Goal: Task Accomplishment & Management: Complete application form

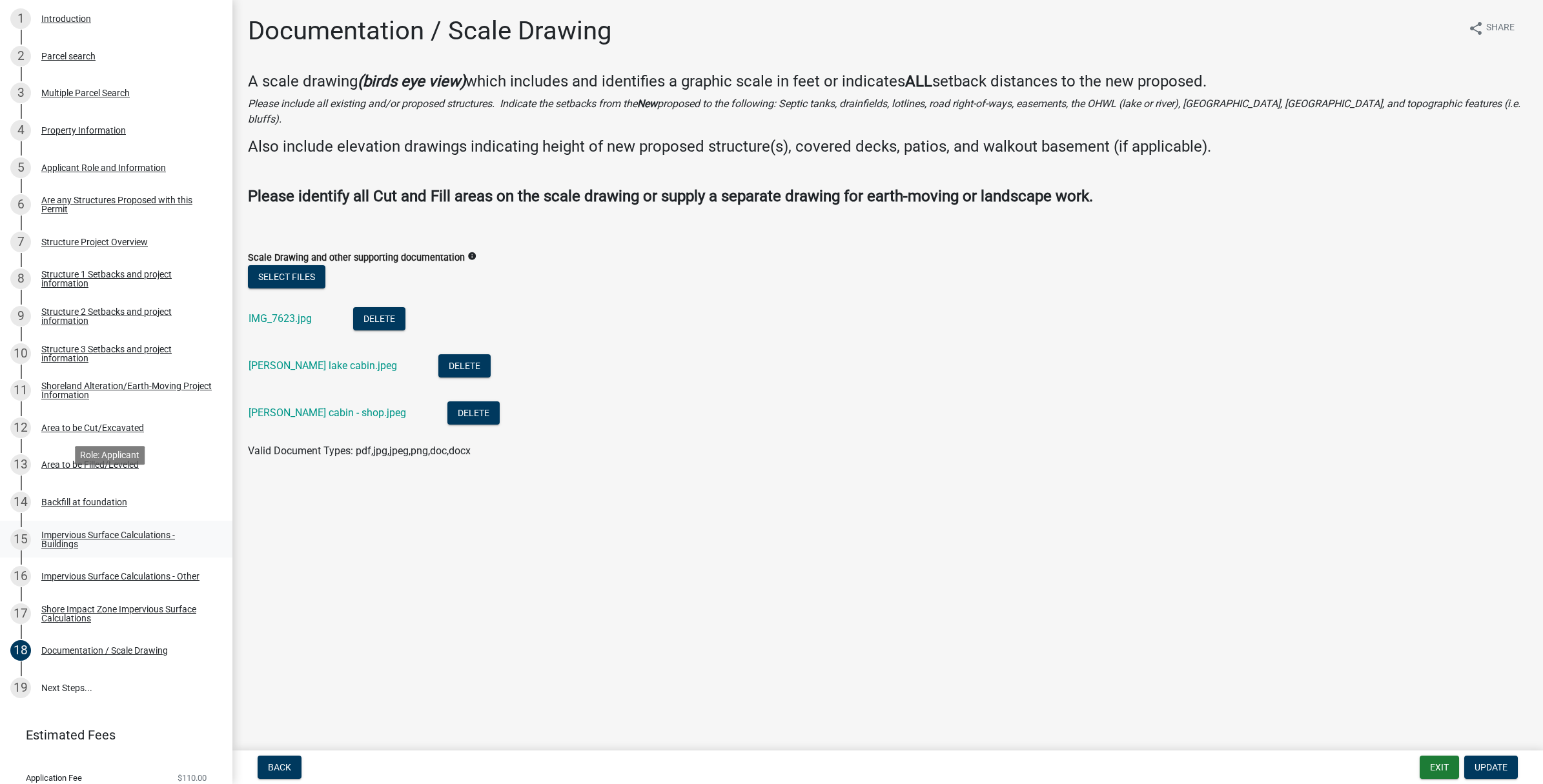
scroll to position [284, 0]
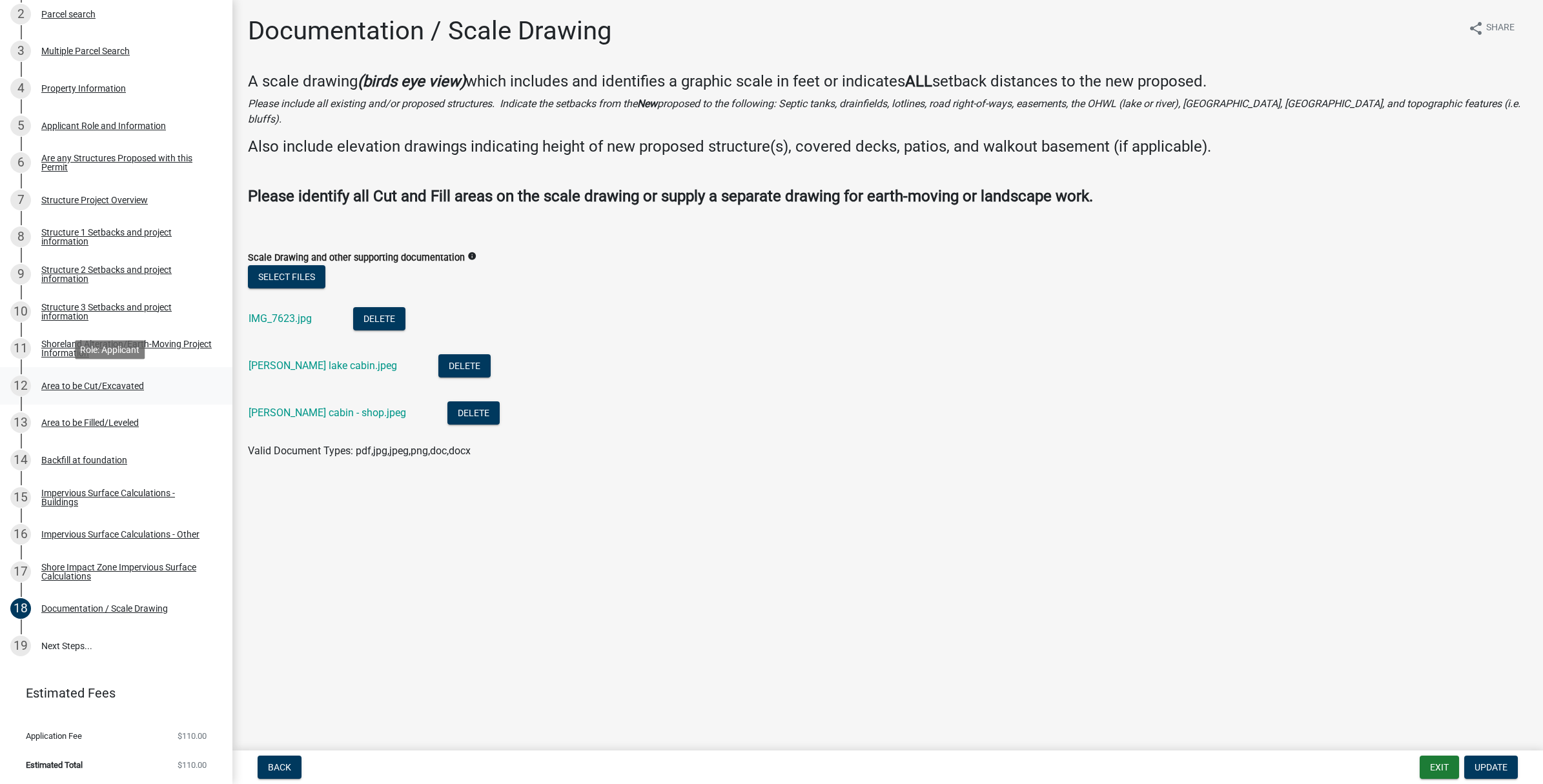
click at [93, 384] on div "Area to be Cut/Excavated" at bounding box center [92, 385] width 103 height 9
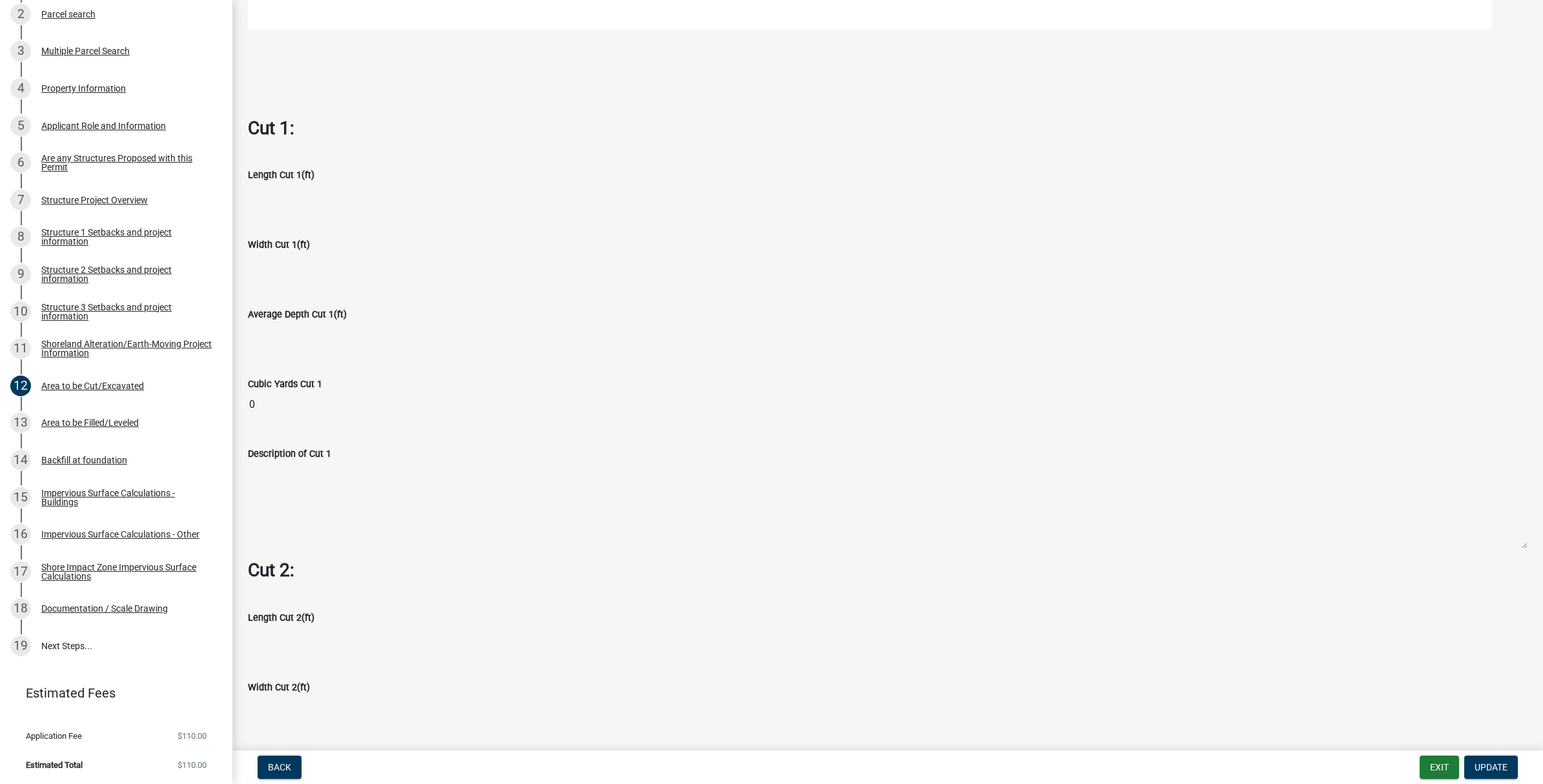
scroll to position [818, 0]
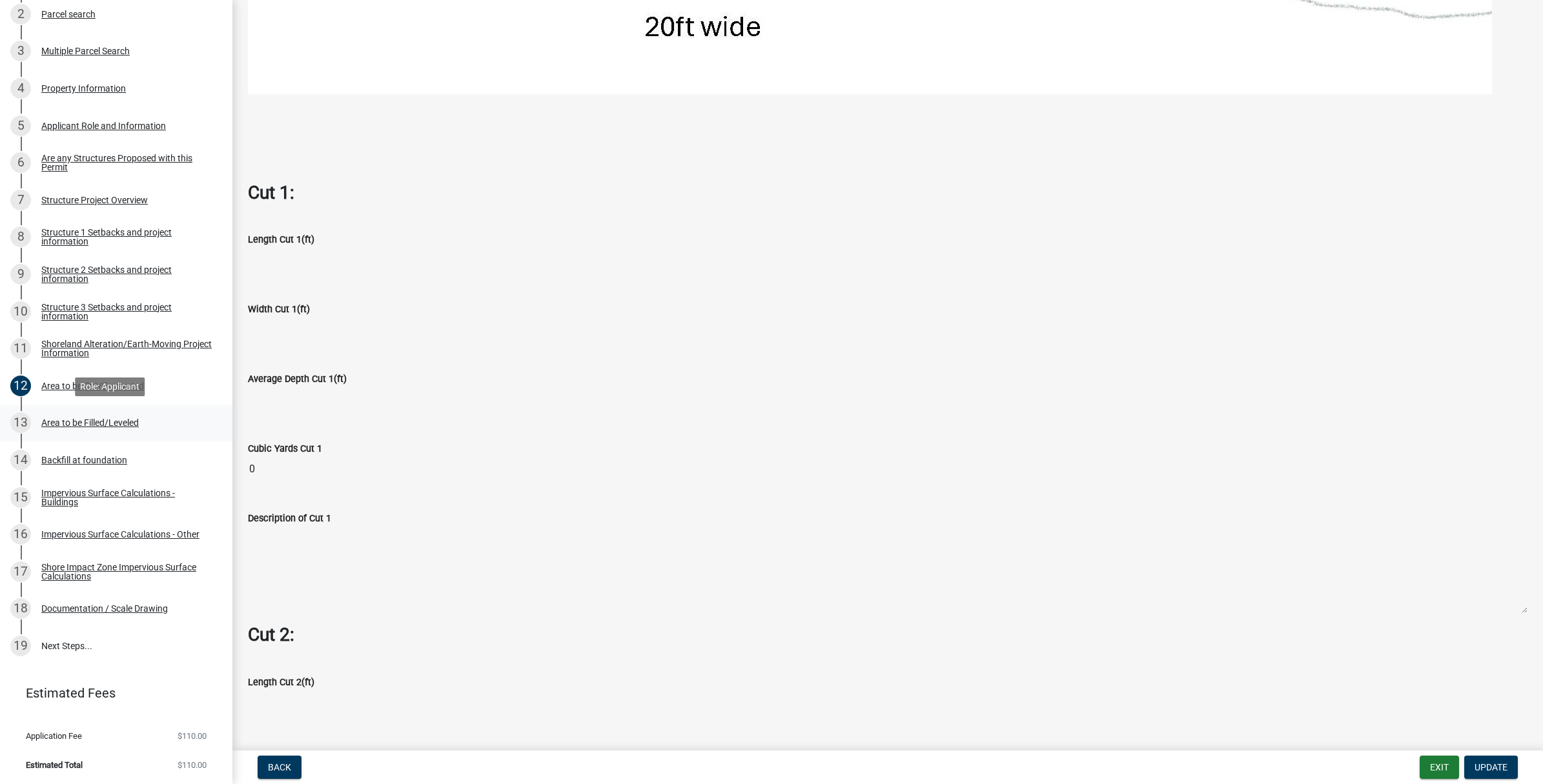
click at [110, 419] on div "Area to be Filled/Leveled" at bounding box center [90, 422] width 97 height 9
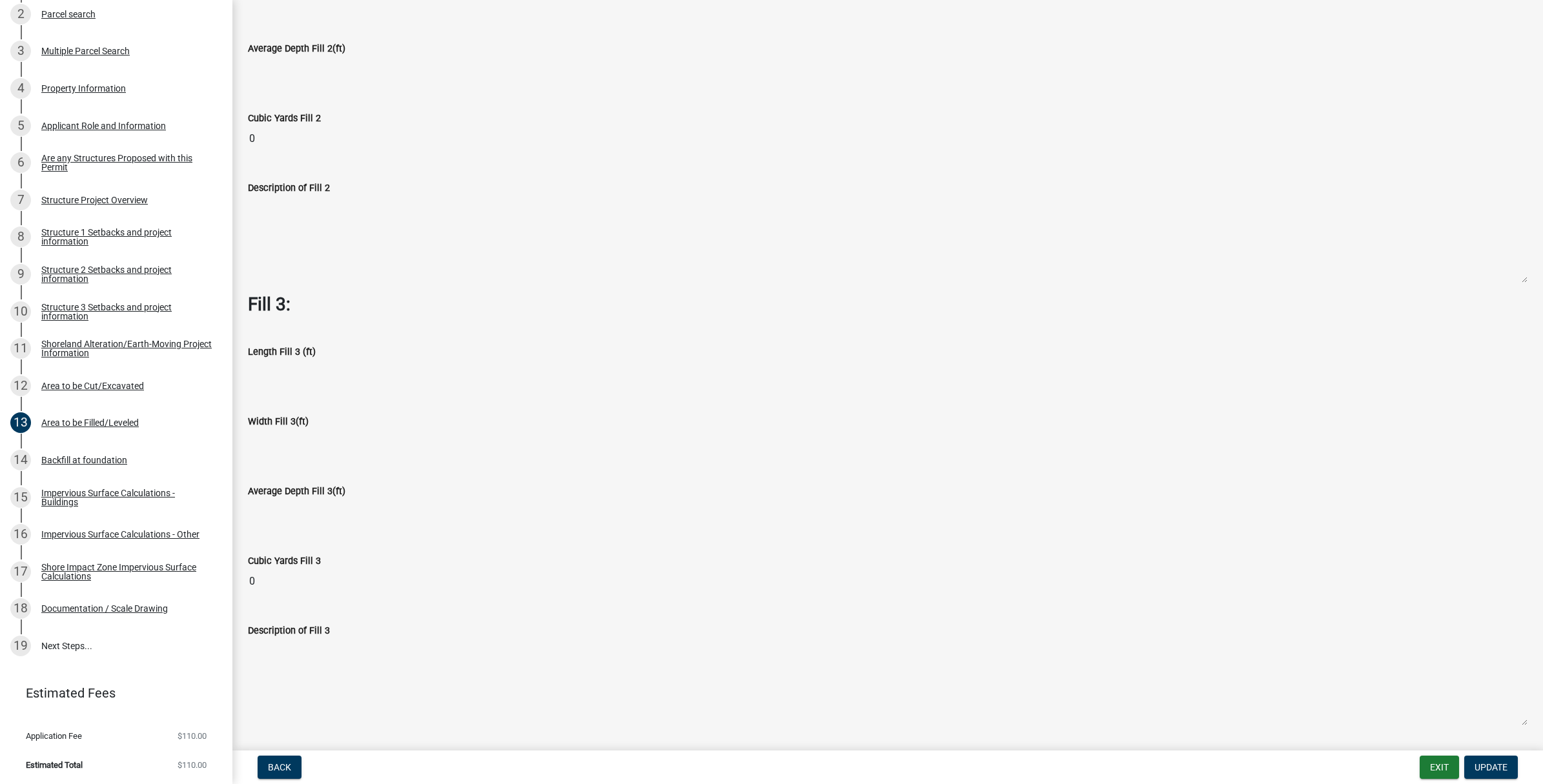
scroll to position [799, 0]
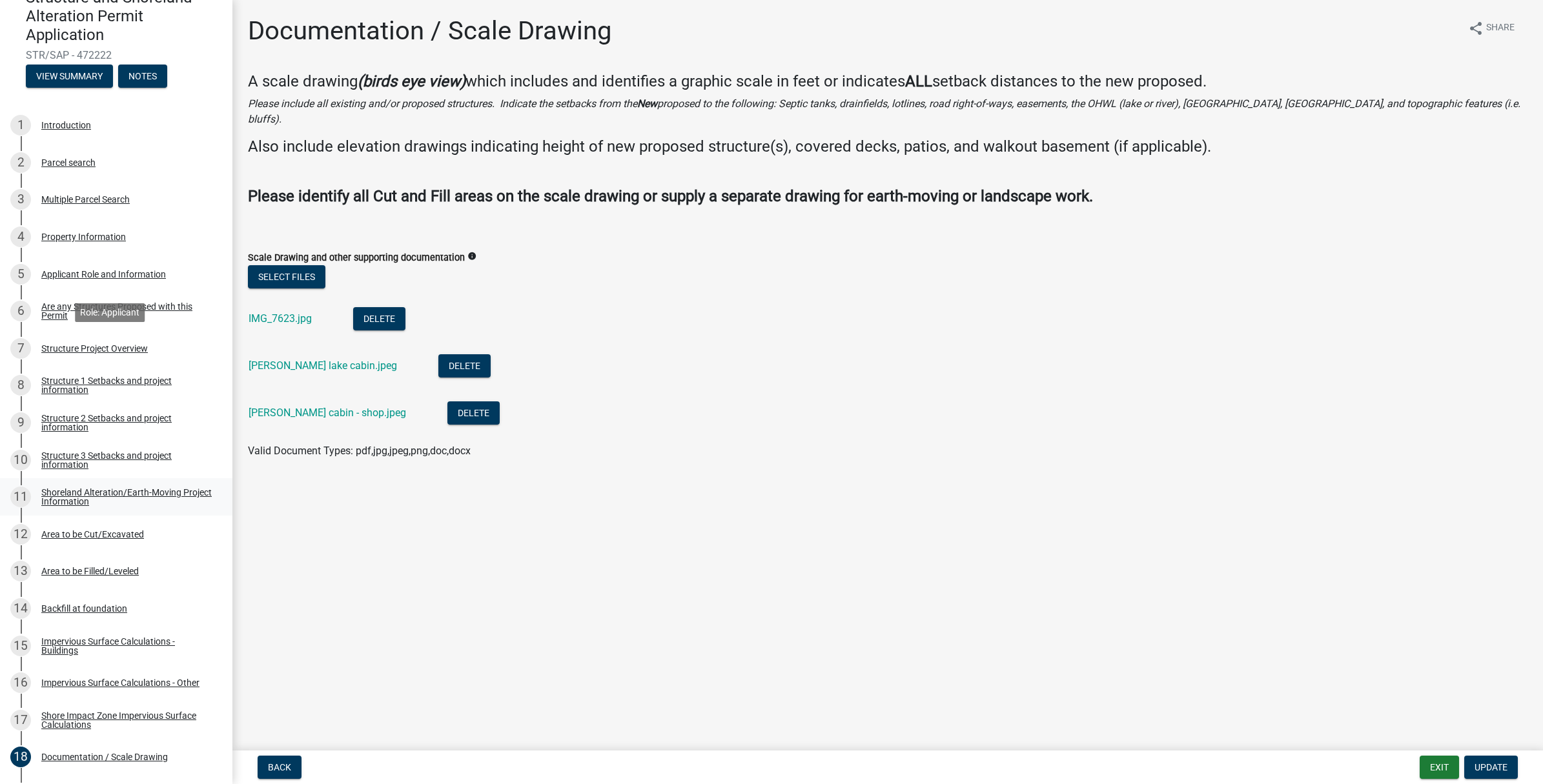
scroll to position [284, 0]
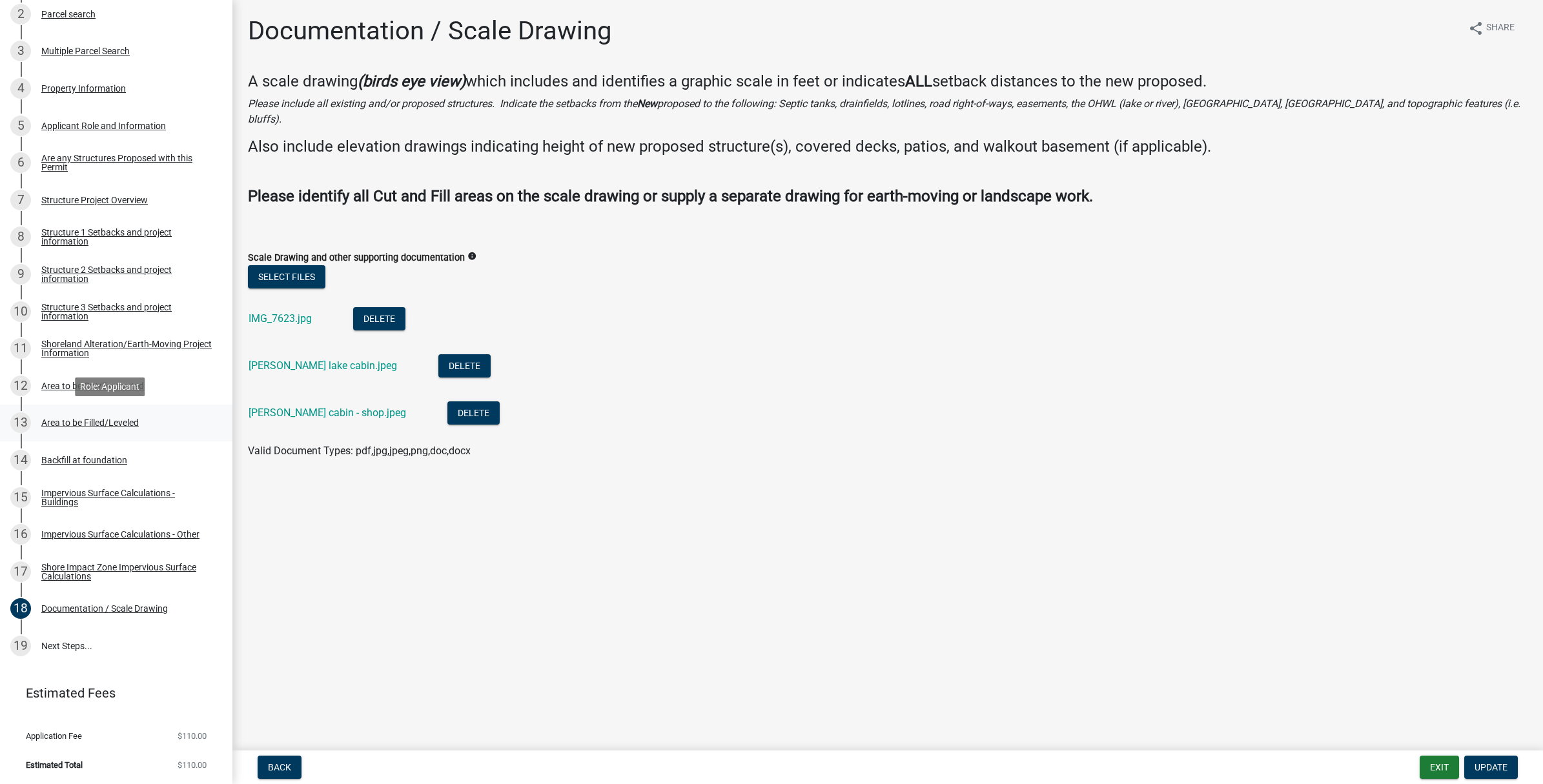
click at [101, 422] on div "Area to be Filled/Leveled" at bounding box center [90, 422] width 97 height 9
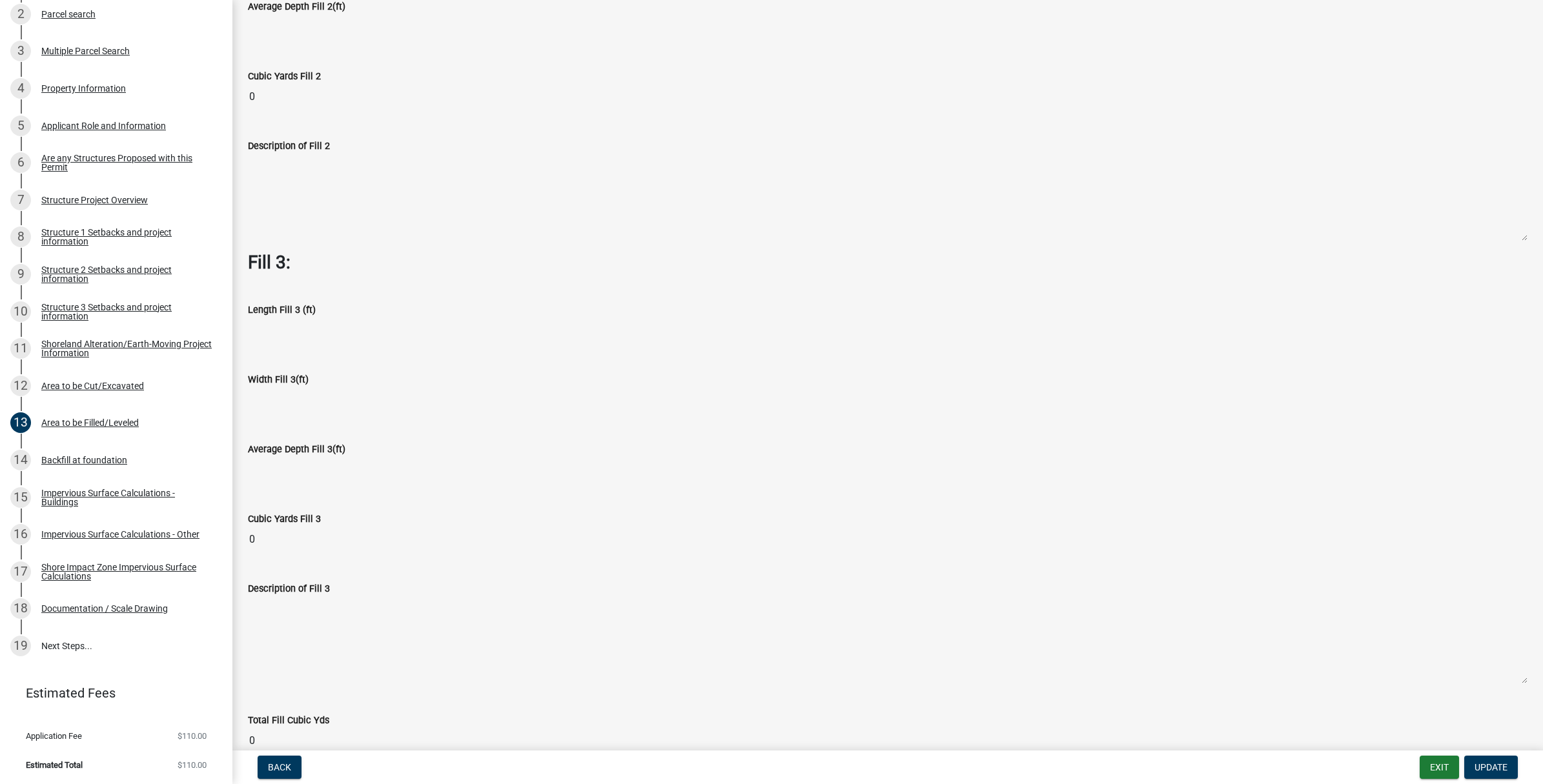
scroll to position [799, 0]
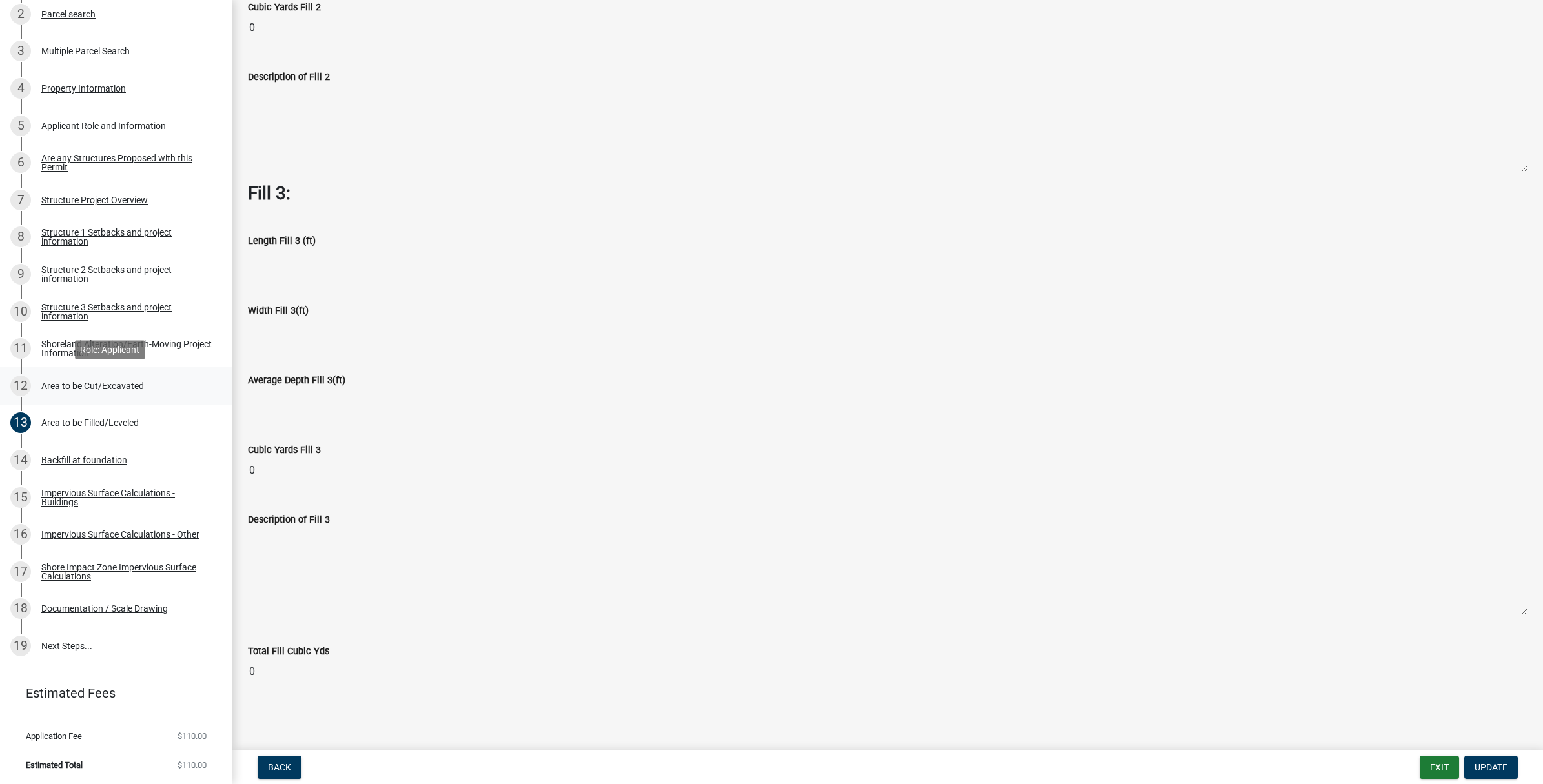
click at [131, 384] on div "Area to be Cut/Excavated" at bounding box center [92, 385] width 103 height 9
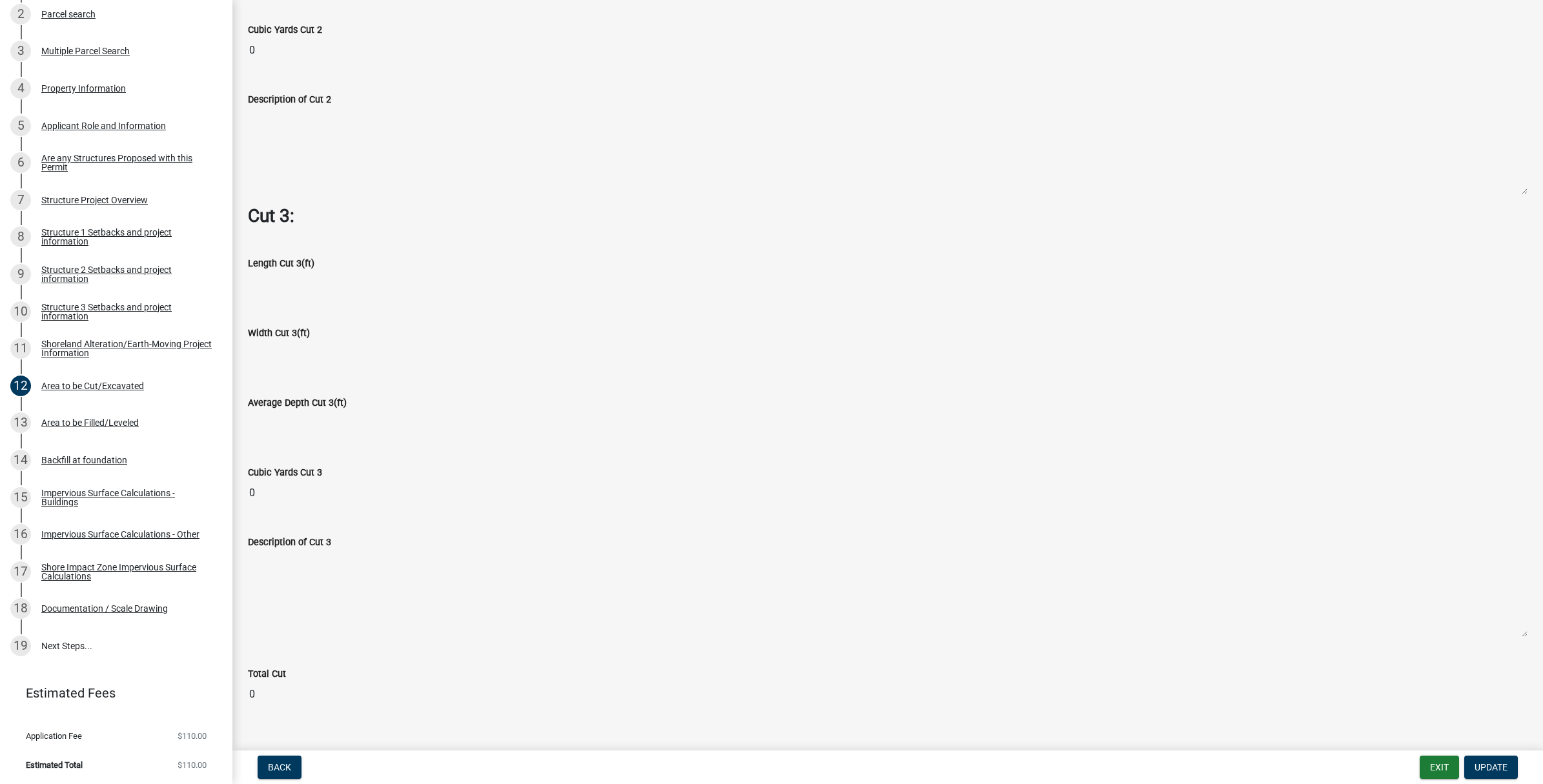
scroll to position [1706, 0]
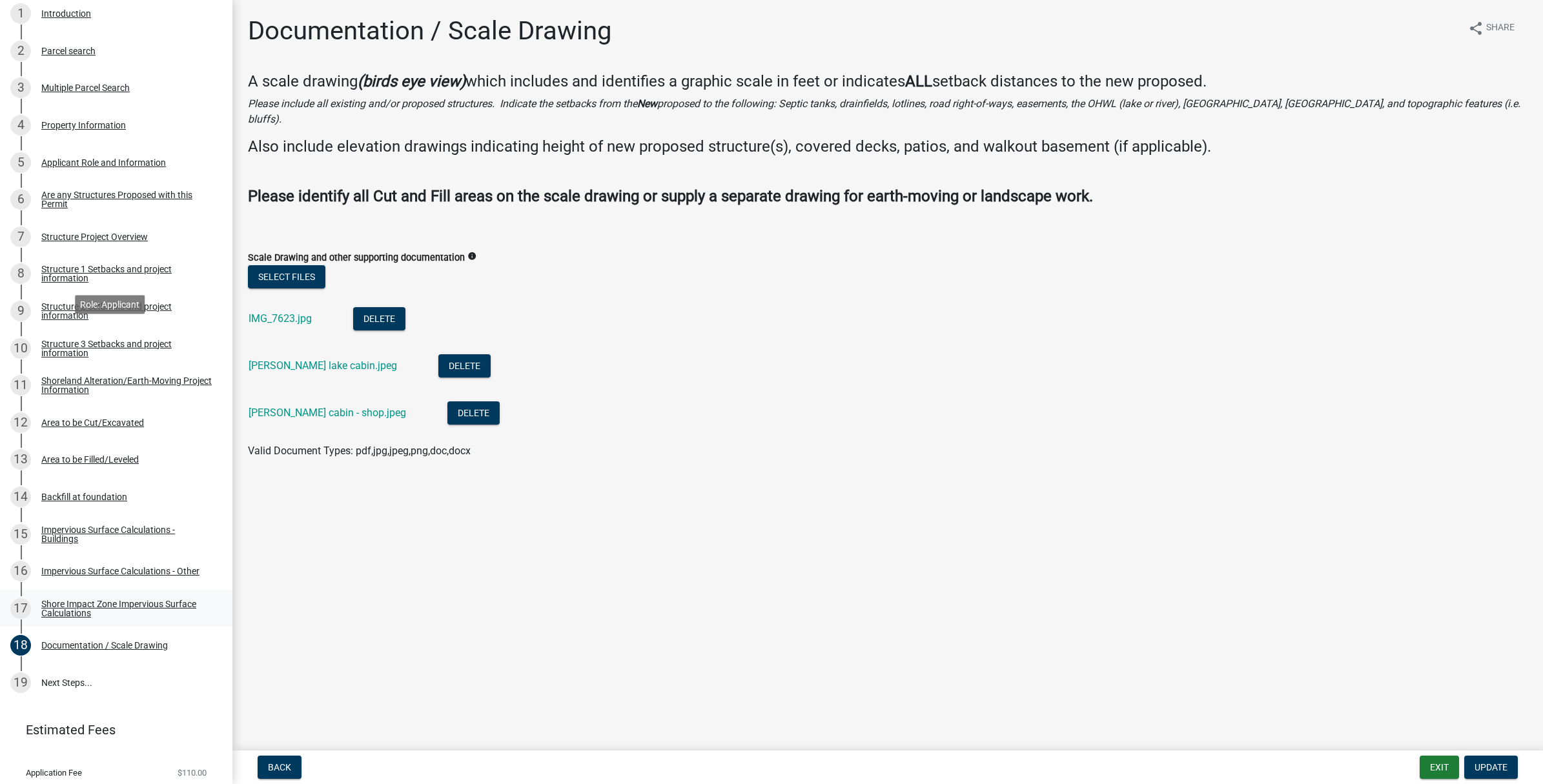
scroll to position [284, 0]
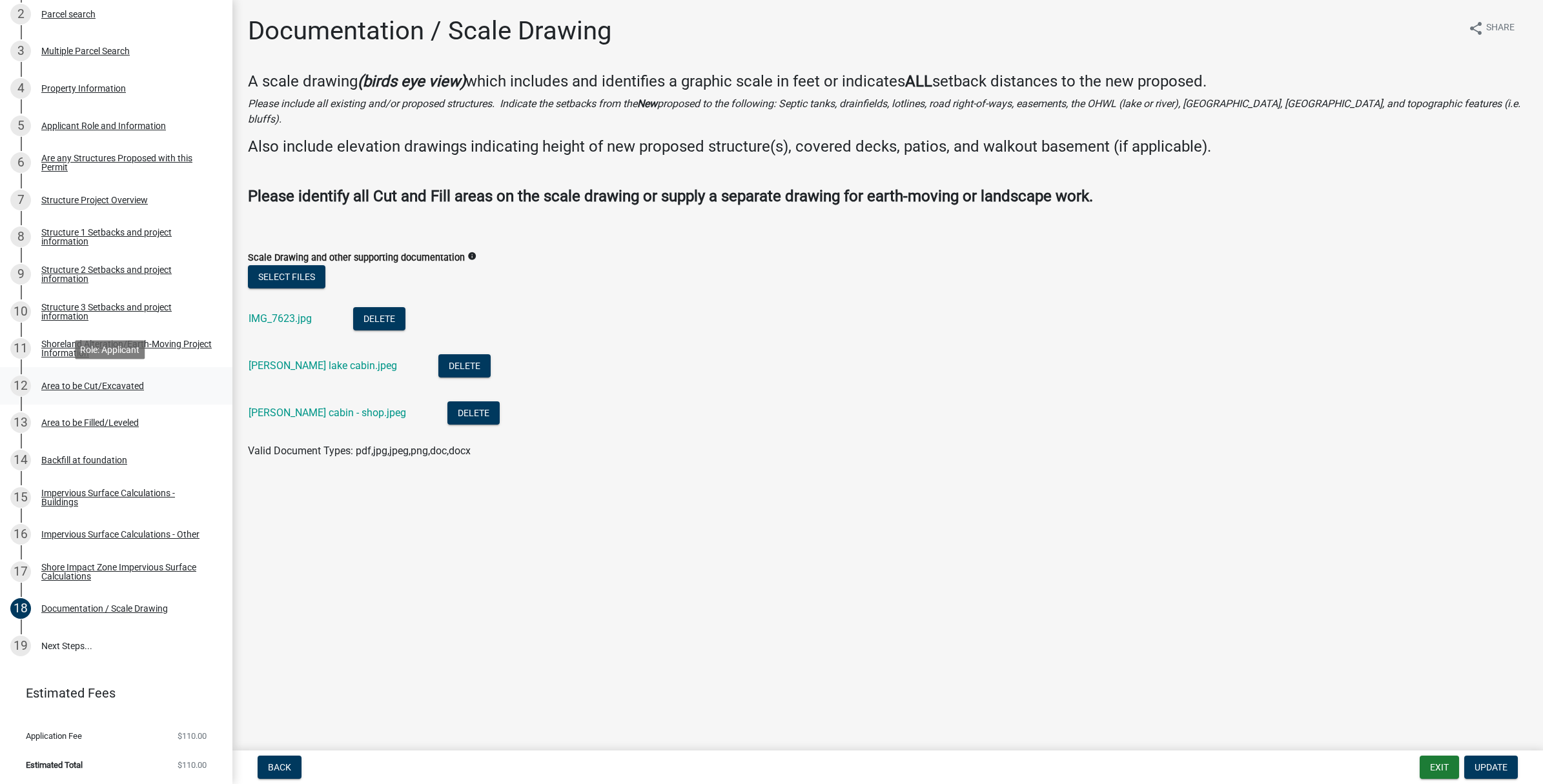
click at [82, 385] on div "Area to be Cut/Excavated" at bounding box center [92, 385] width 103 height 9
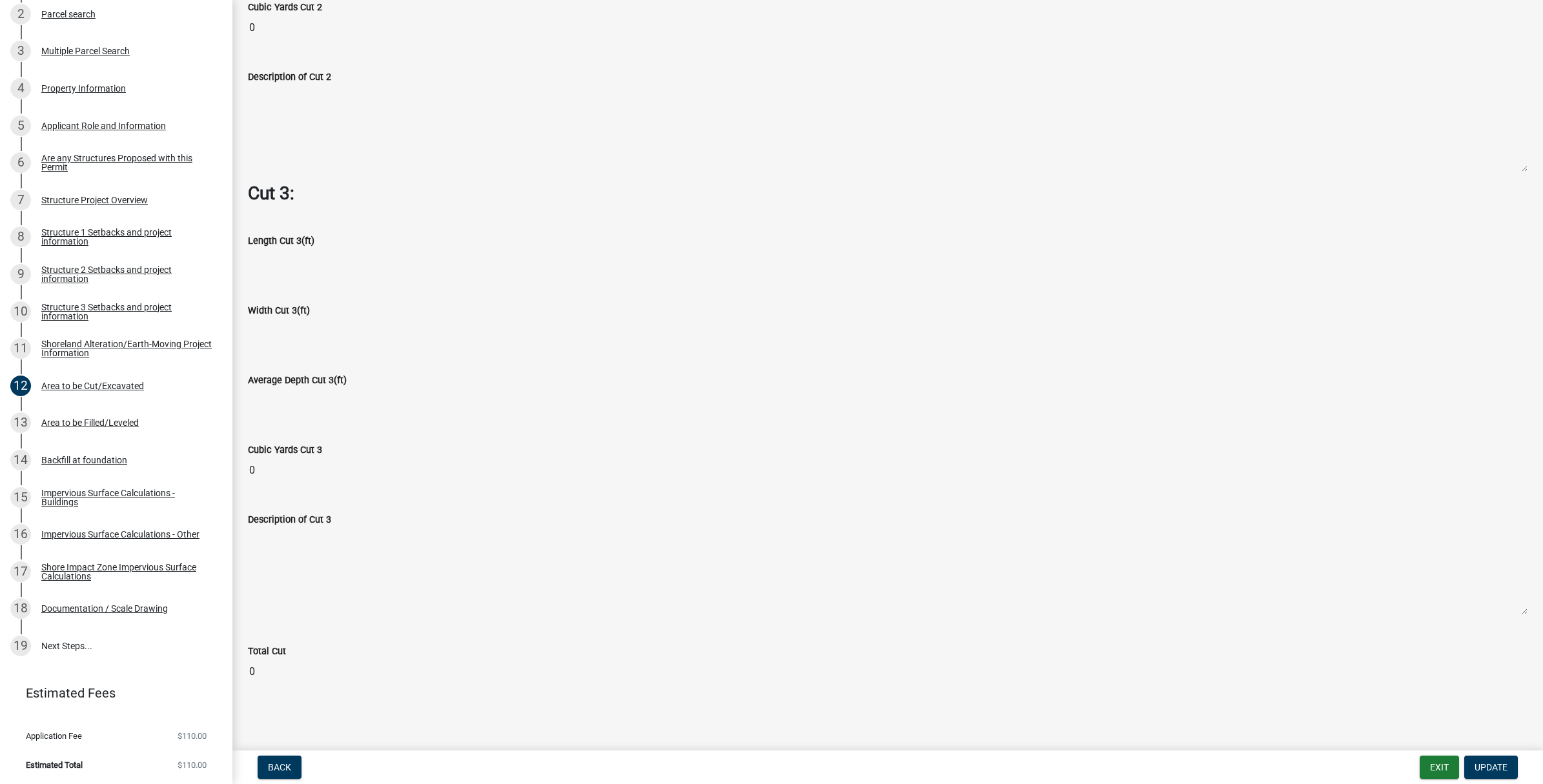
scroll to position [1706, 0]
click at [103, 422] on div "Area to be Filled/Leveled" at bounding box center [90, 422] width 97 height 9
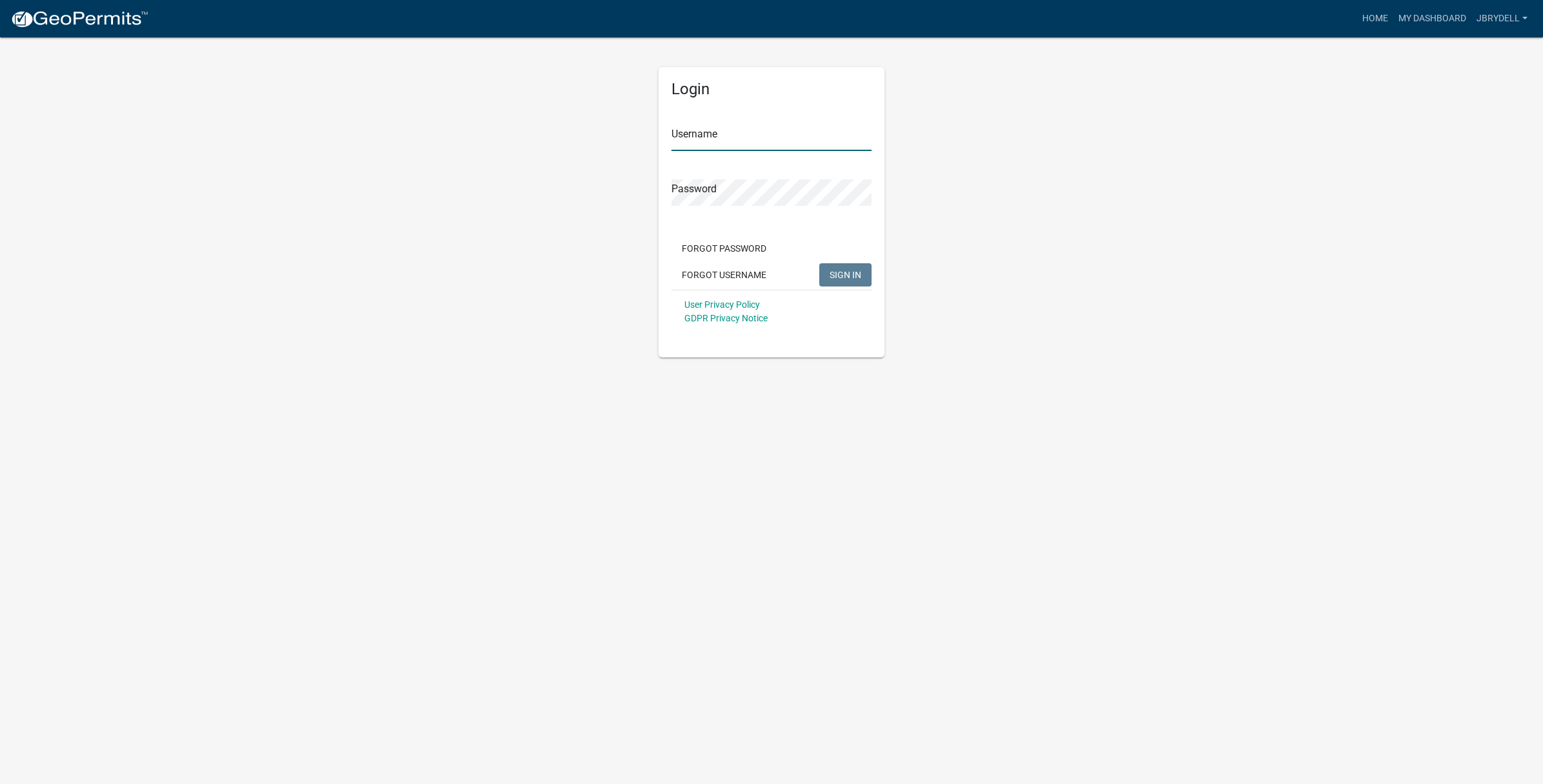
type input "jbrydell"
click at [834, 271] on span "SIGN IN" at bounding box center [845, 274] width 32 height 11
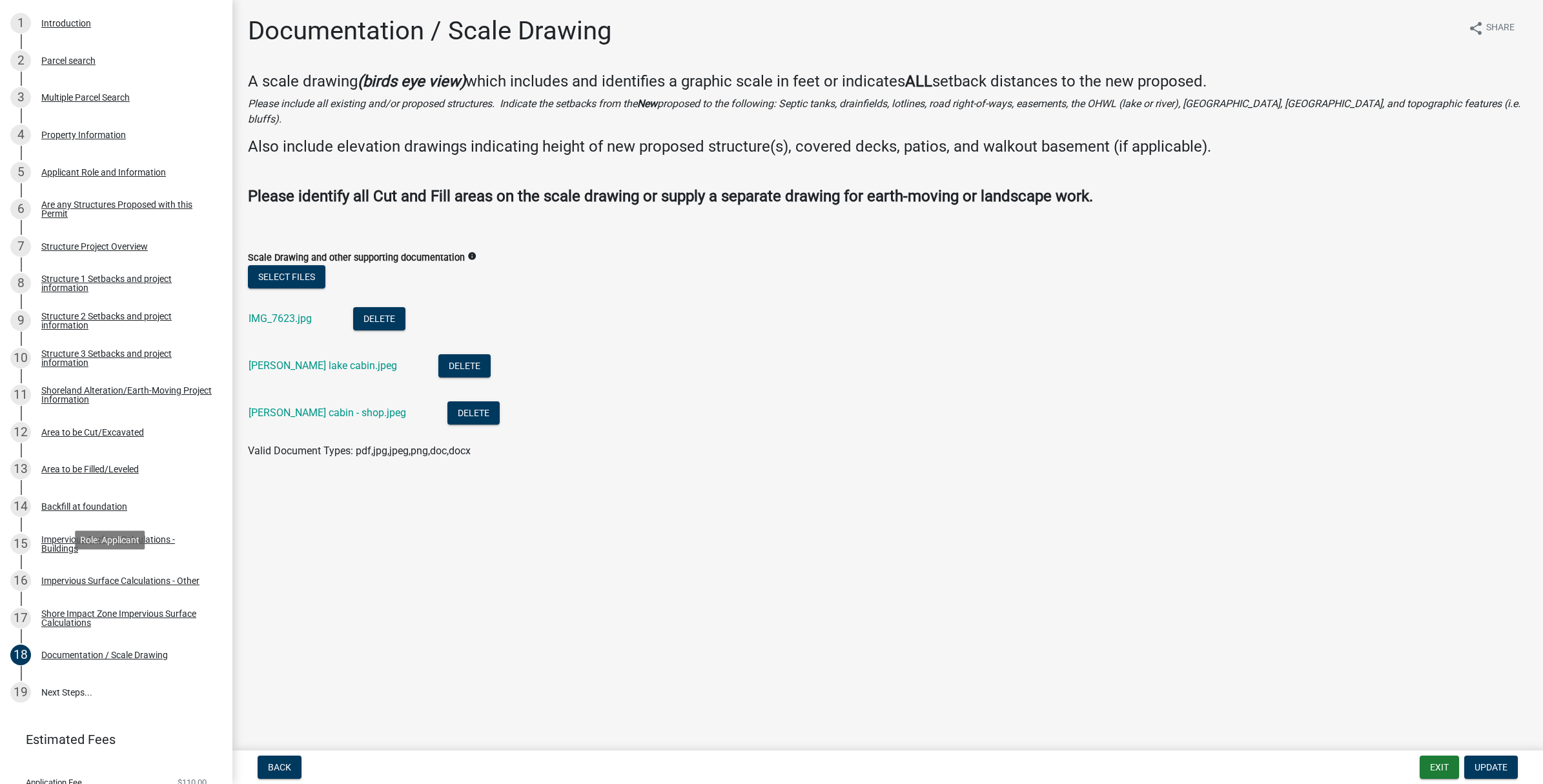
scroll to position [242, 0]
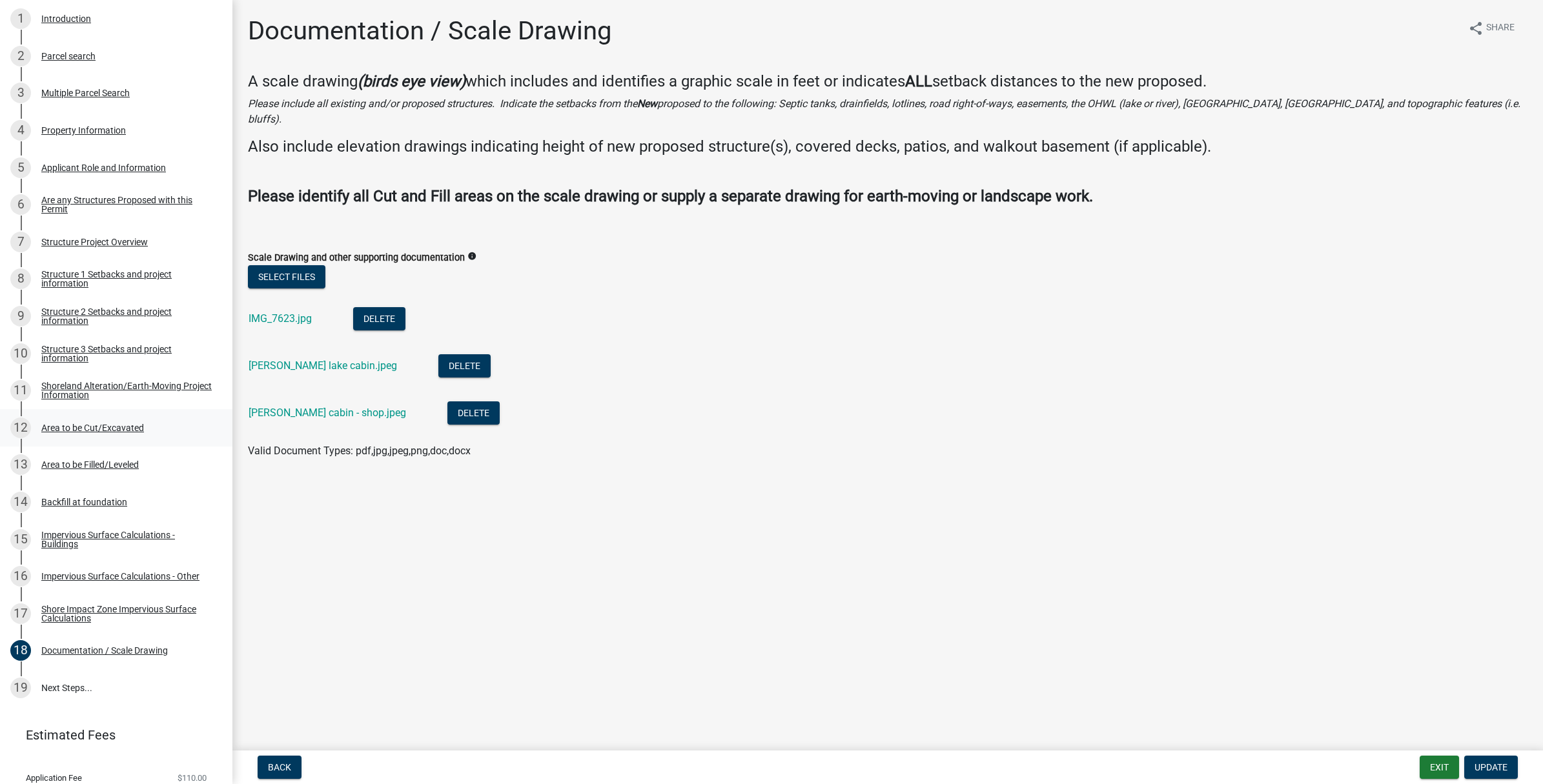
click at [79, 430] on div "Area to be Cut/Excavated" at bounding box center [92, 427] width 103 height 9
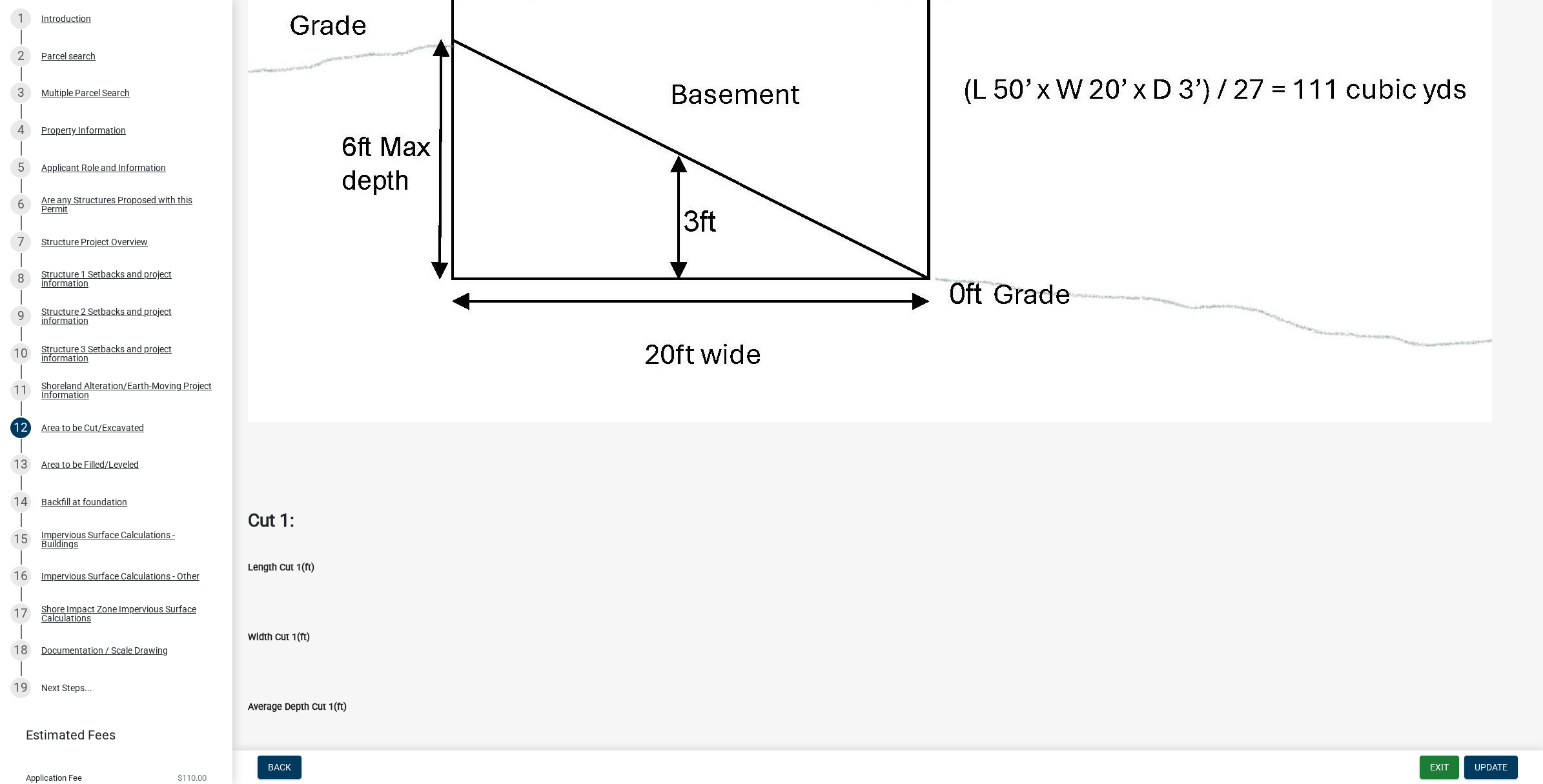
scroll to position [565, 0]
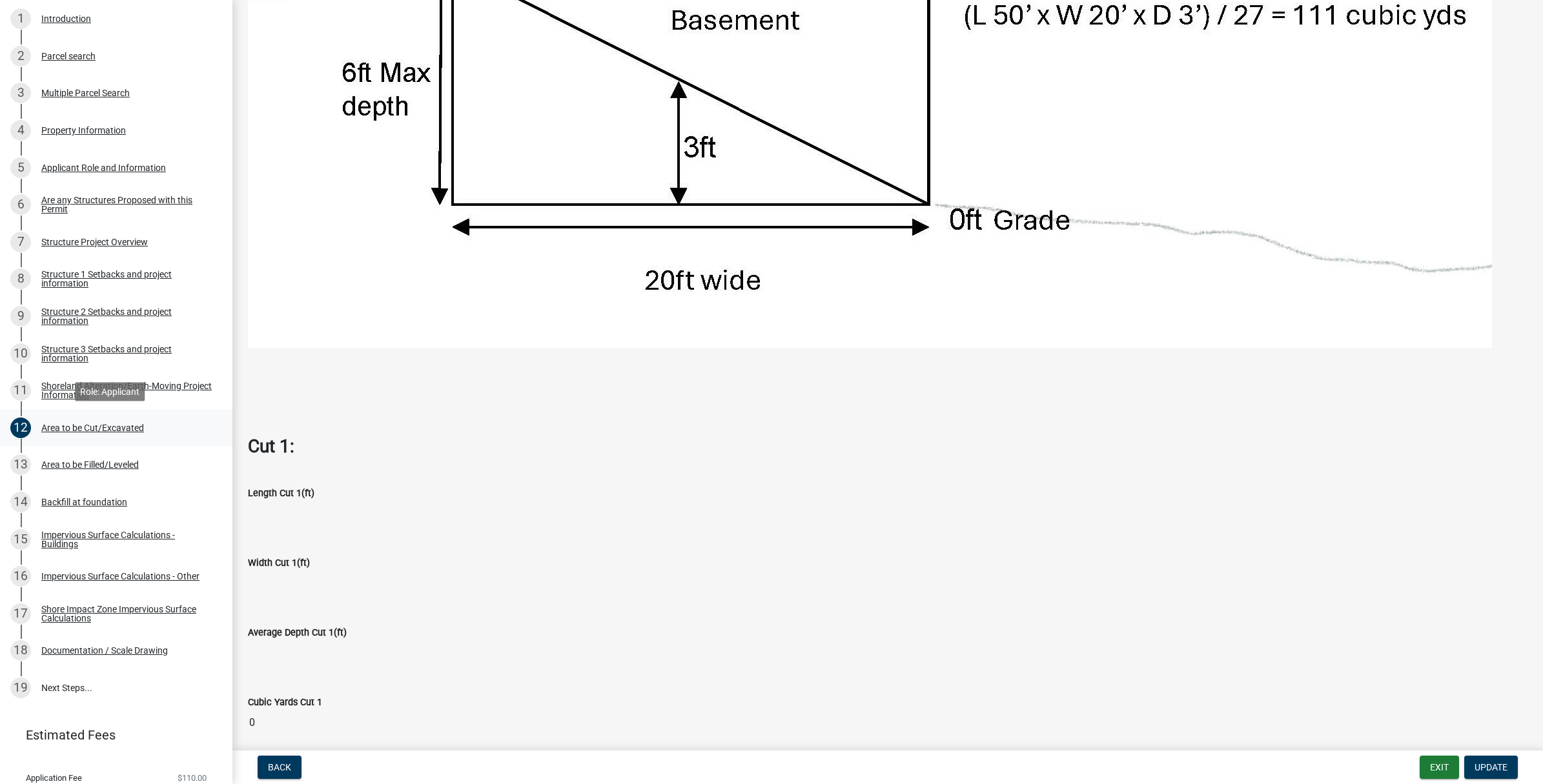
click at [104, 424] on div "Area to be Cut/Excavated" at bounding box center [92, 427] width 103 height 9
click at [345, 495] on div "Length Cut 1(ft)" at bounding box center [888, 493] width 1279 height 15
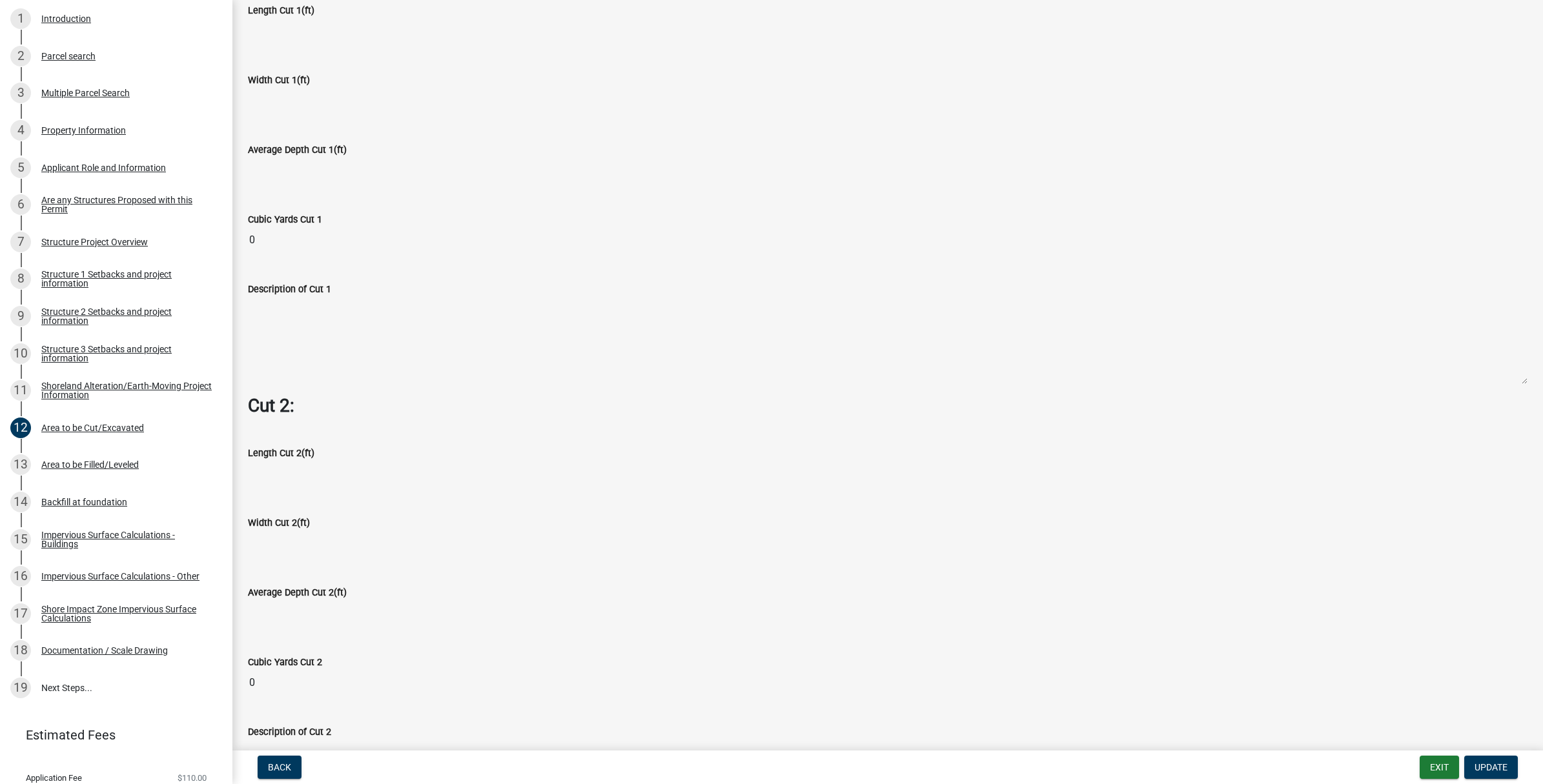
scroll to position [1049, 0]
click at [1492, 767] on span "Update" at bounding box center [1490, 767] width 33 height 11
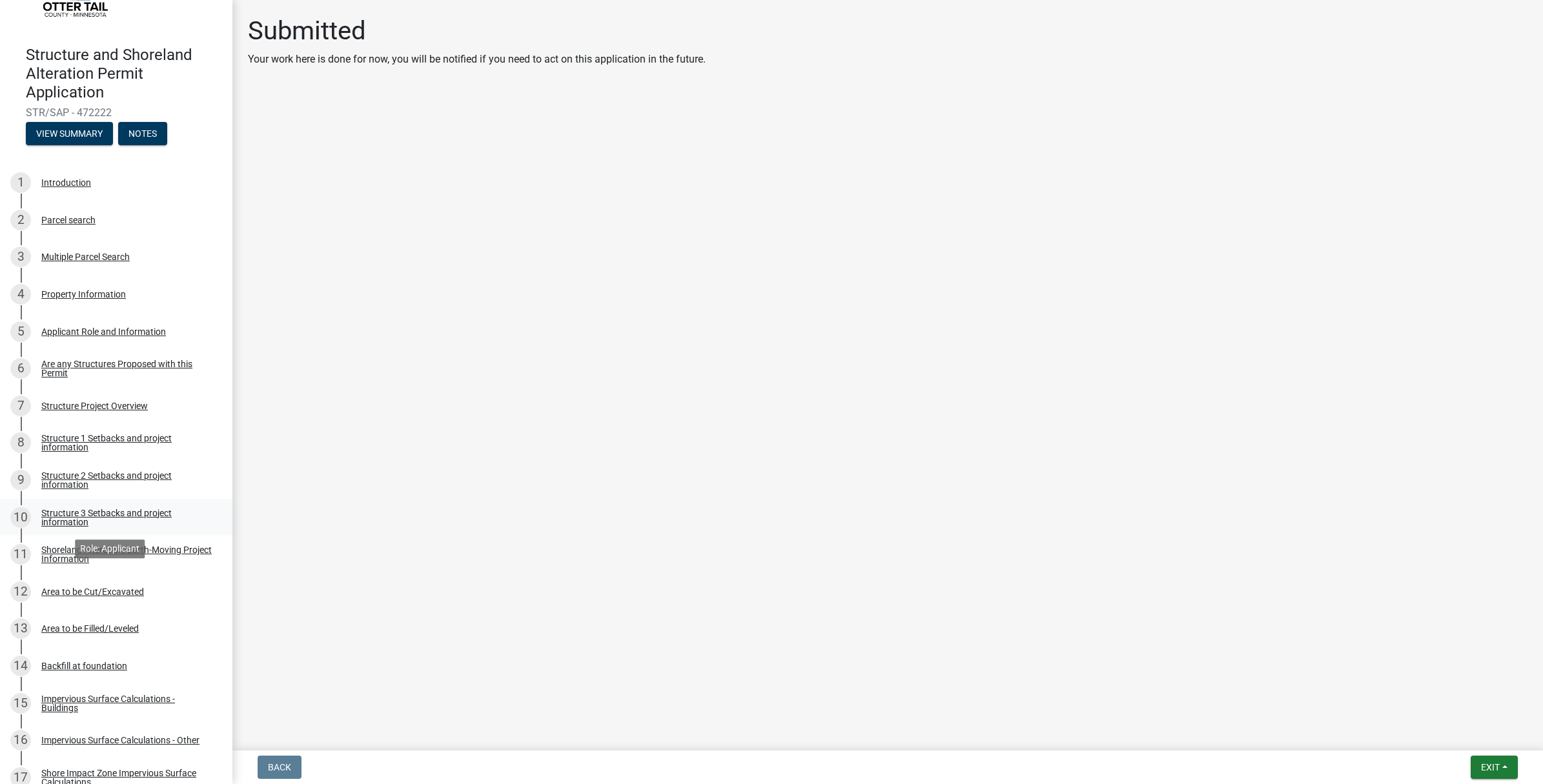
scroll to position [0, 0]
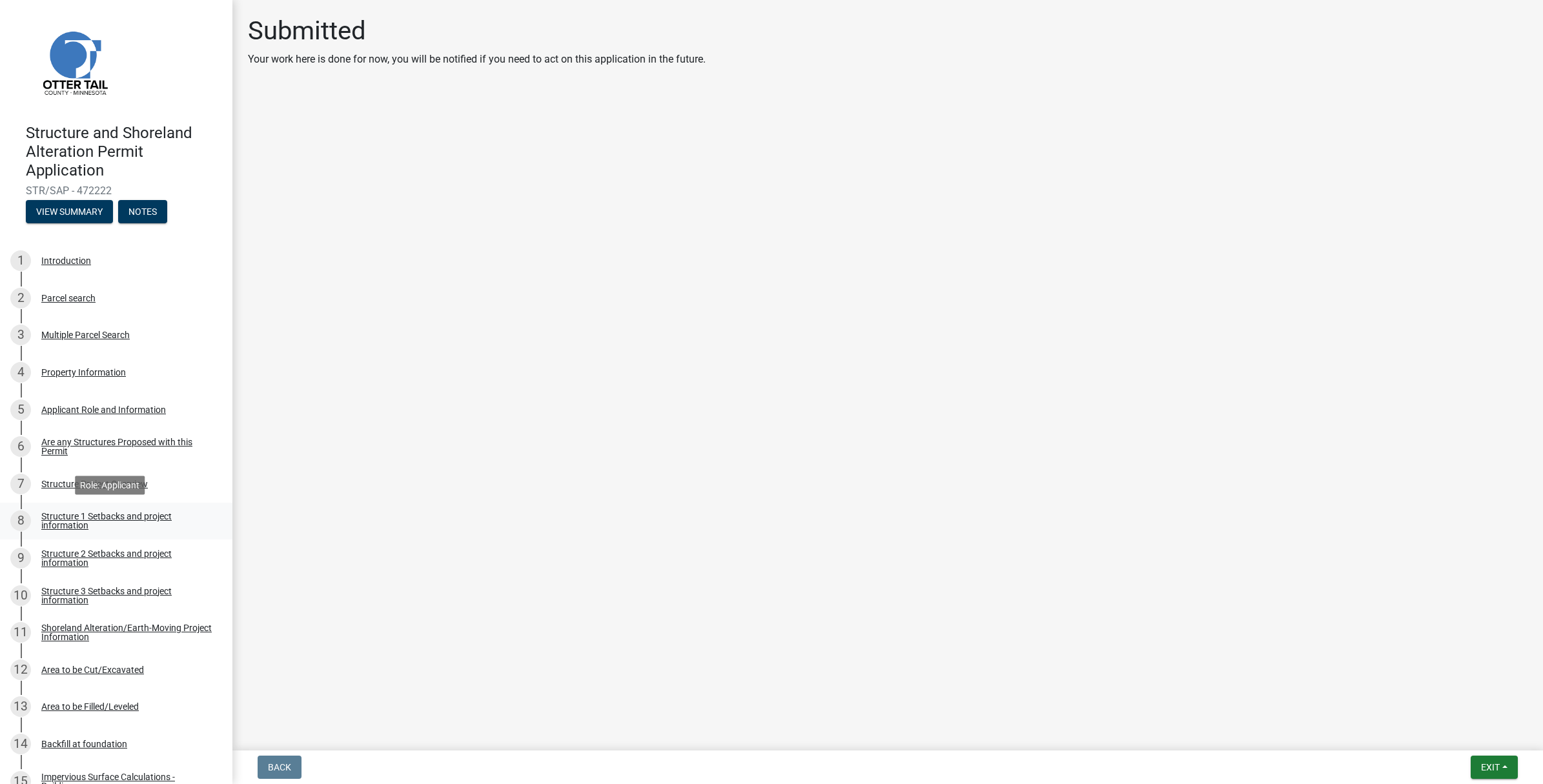
click at [88, 515] on div "Structure 1 Setbacks and project information" at bounding box center [126, 521] width 170 height 18
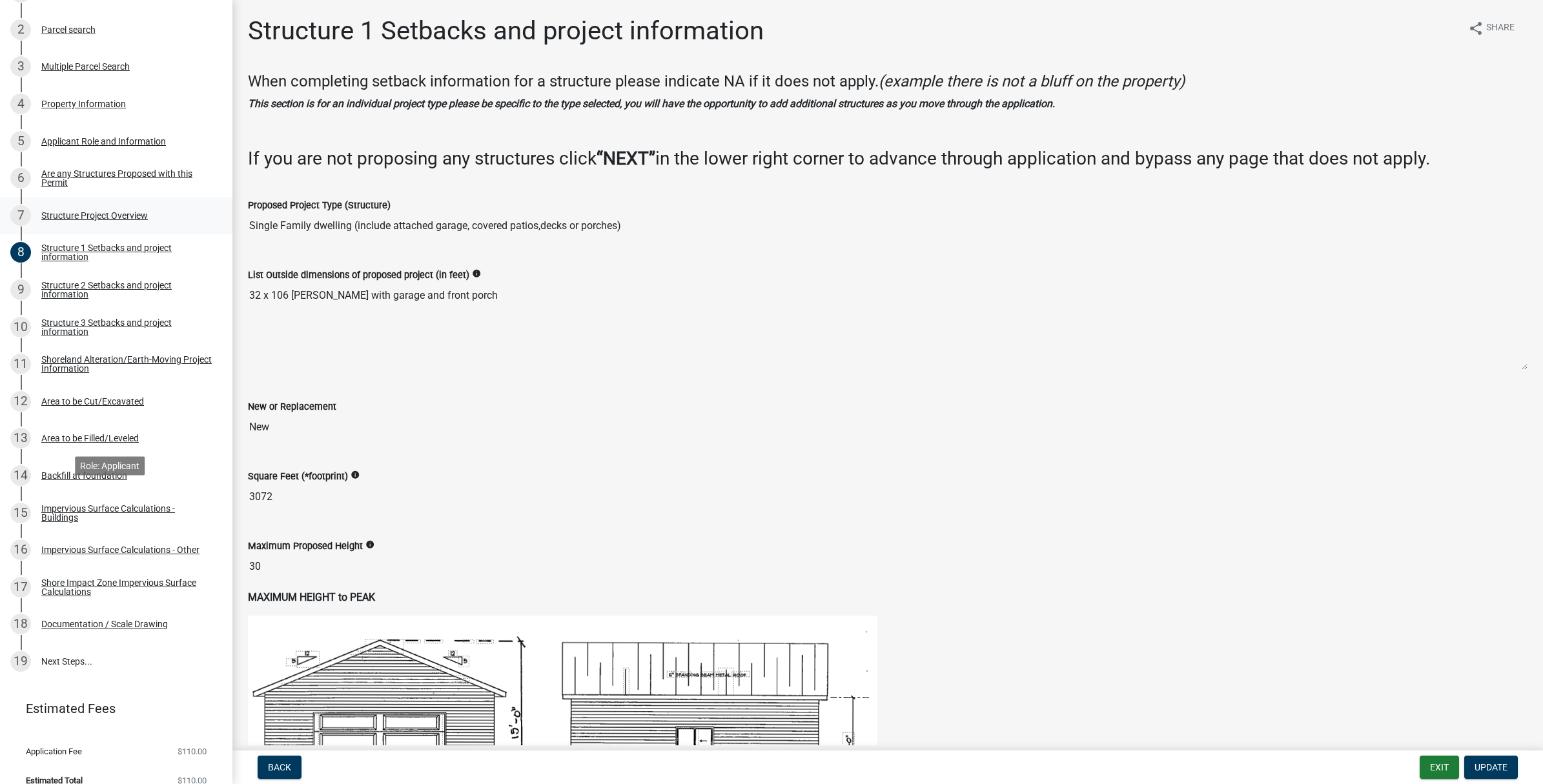
scroll to position [284, 0]
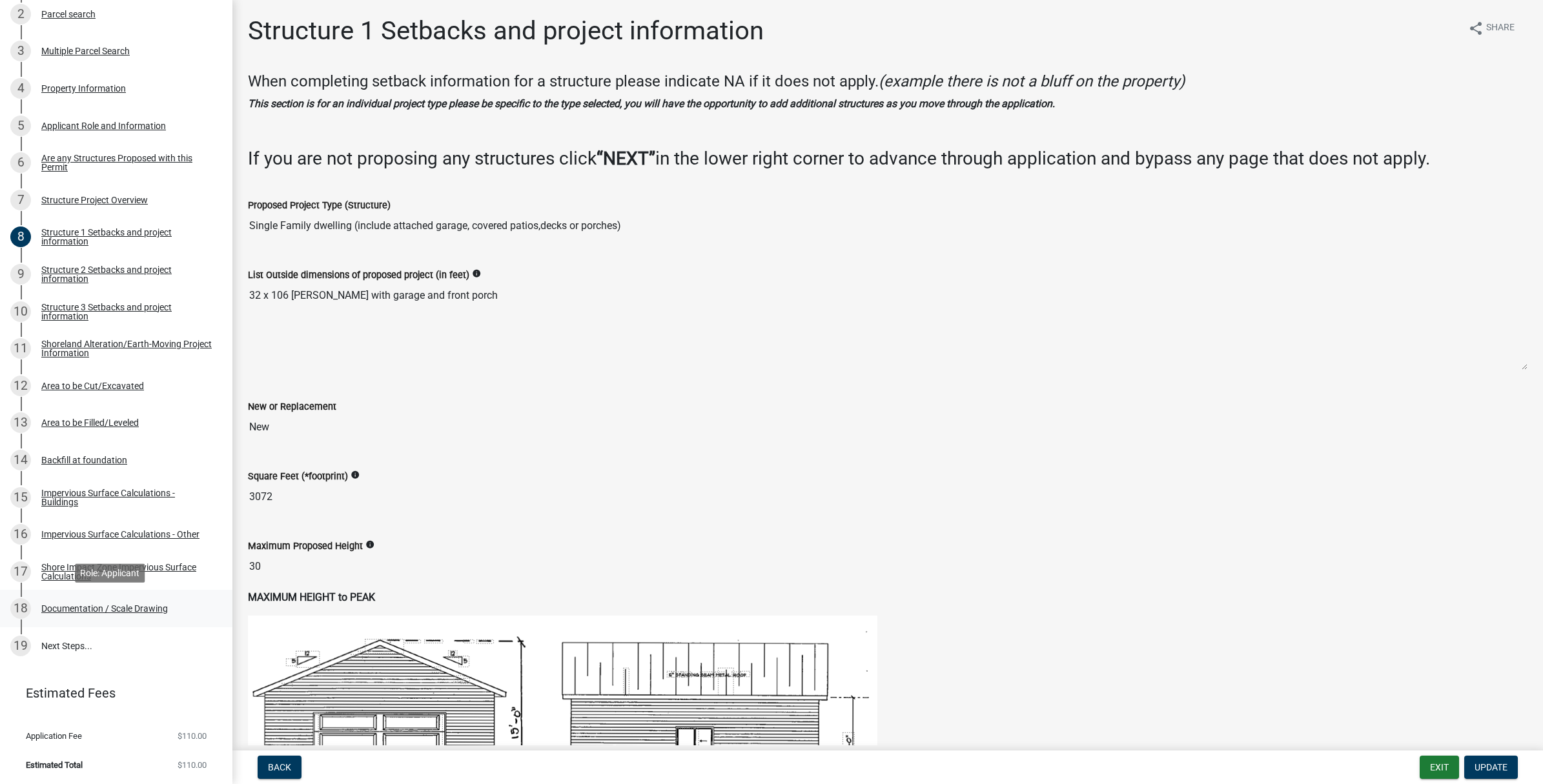
click at [135, 606] on div "Documentation / Scale Drawing" at bounding box center [105, 608] width 126 height 9
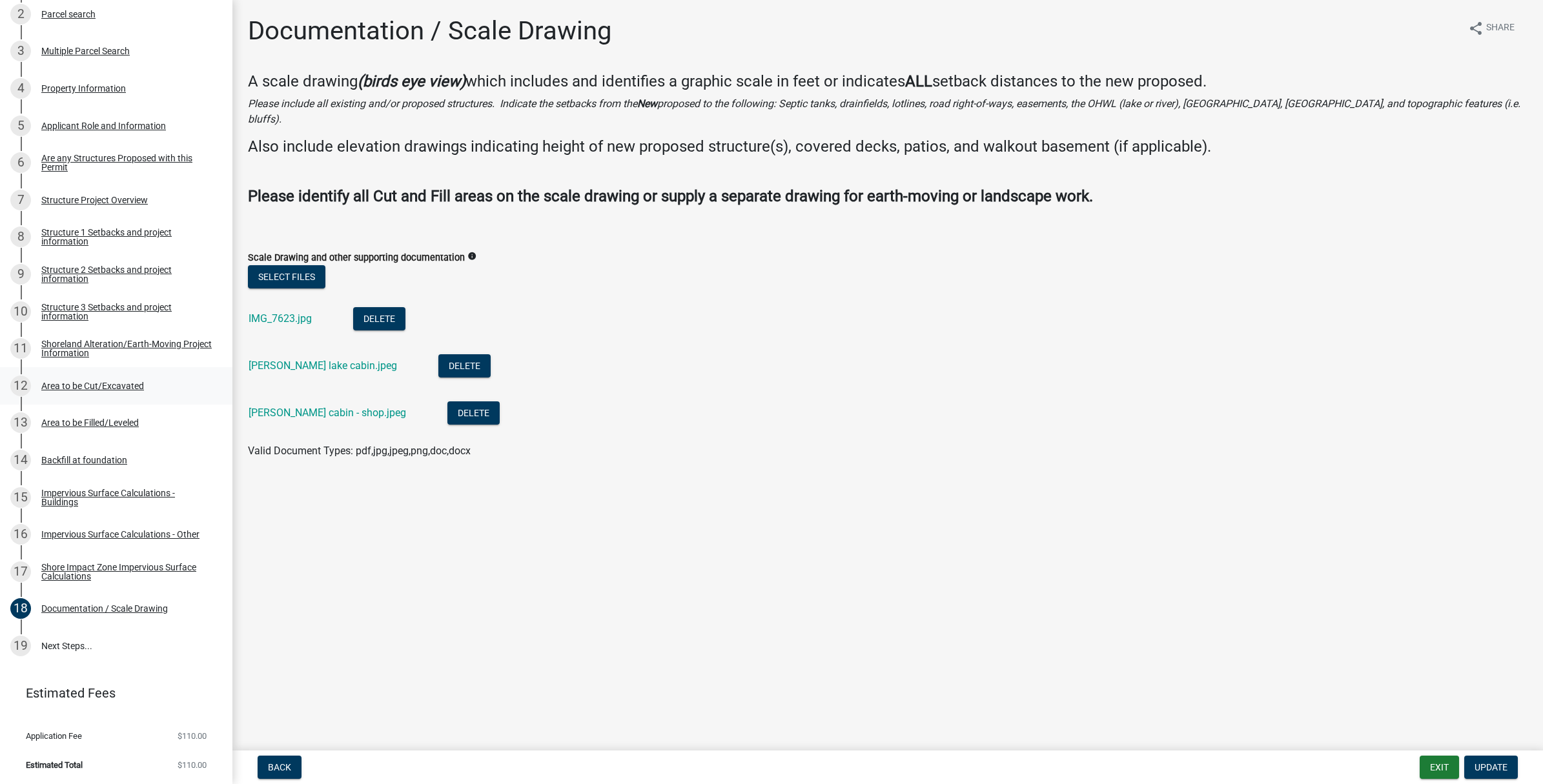
click at [101, 388] on div "Area to be Cut/Excavated" at bounding box center [92, 385] width 103 height 9
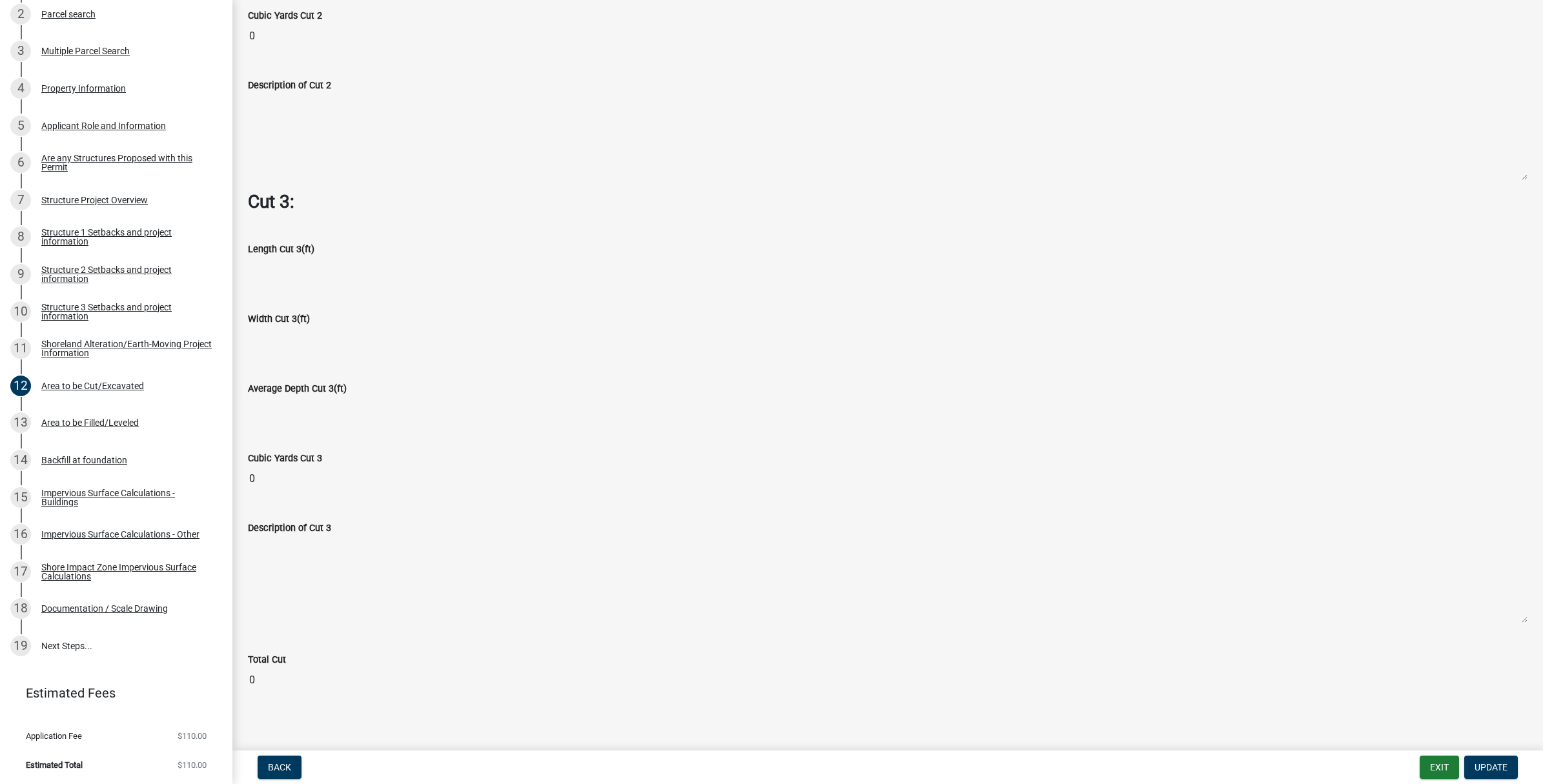
scroll to position [1706, 0]
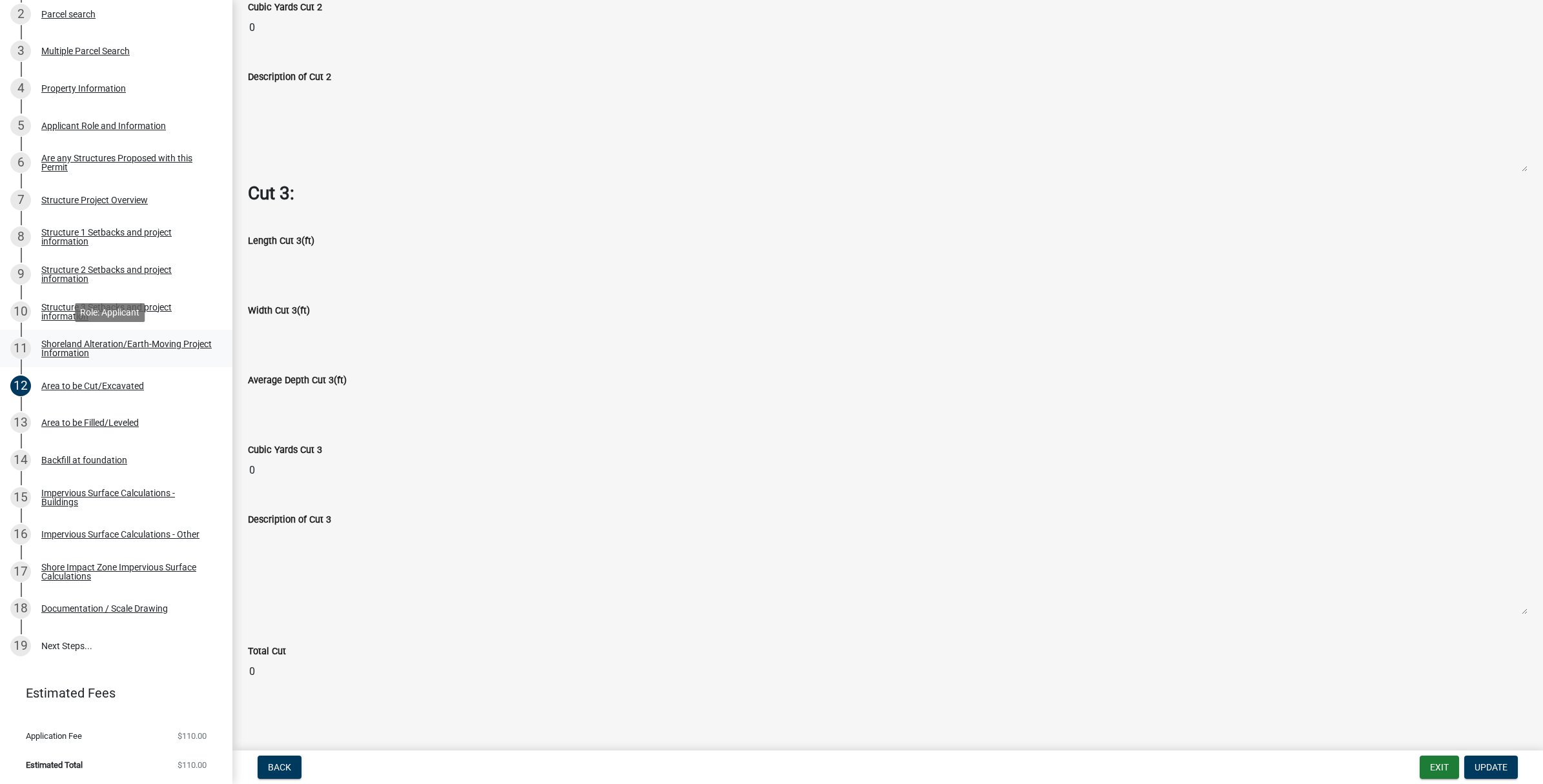
click at [82, 352] on div "Shoreland Alteration/Earth-Moving Project Information" at bounding box center [126, 349] width 170 height 18
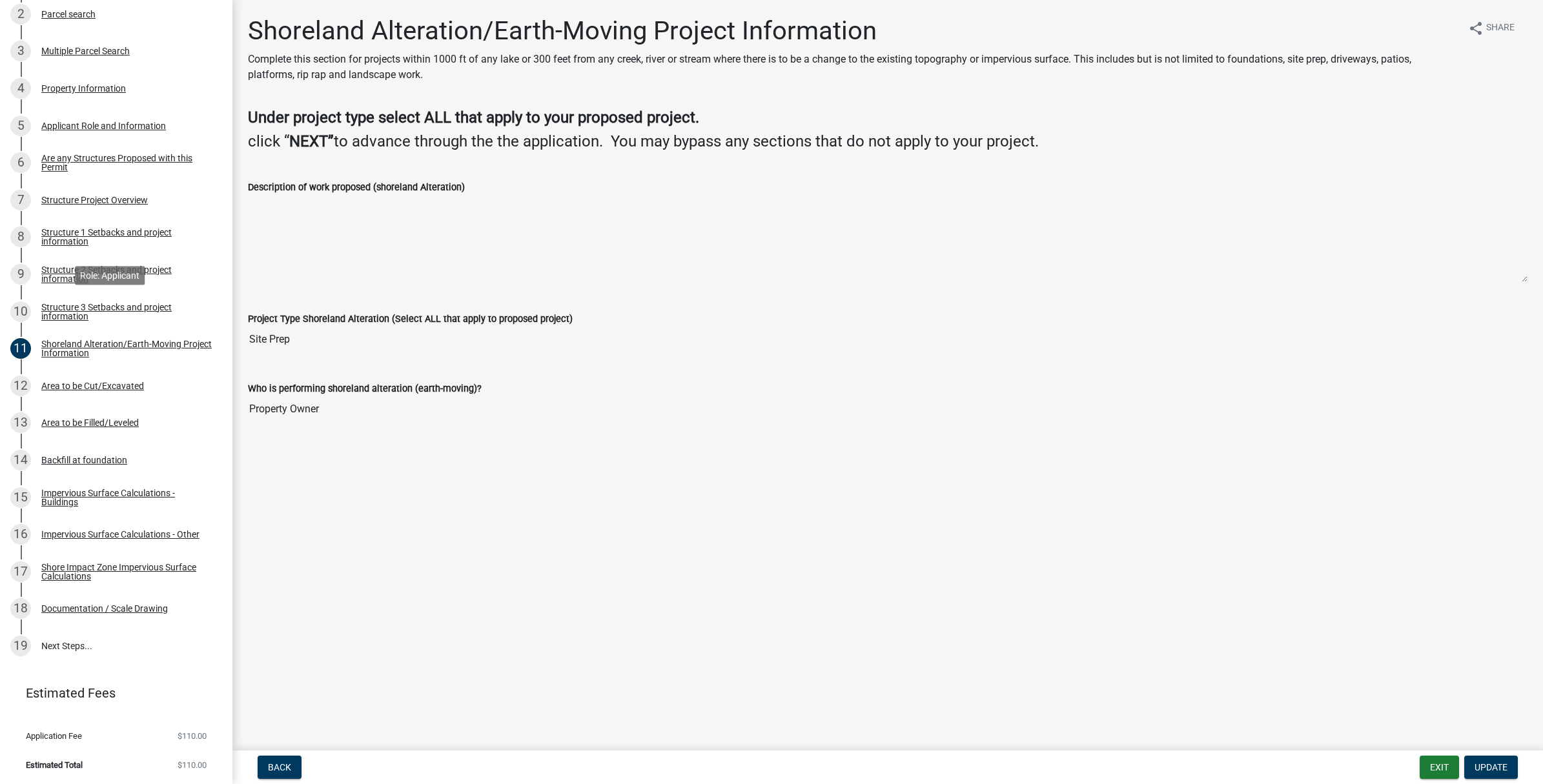
click at [115, 309] on div "Structure 3 Setbacks and project information" at bounding box center [126, 311] width 170 height 18
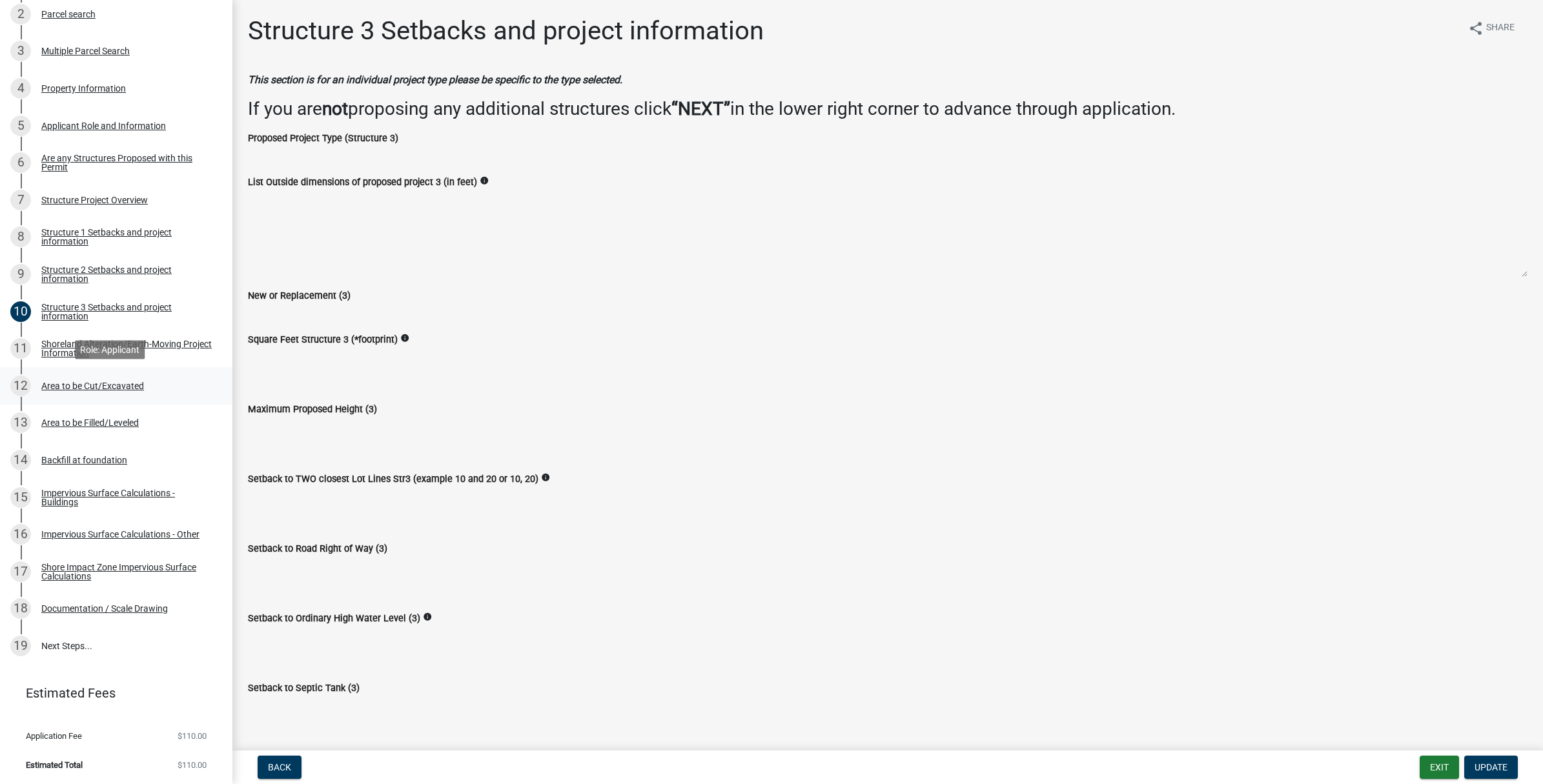
click at [95, 384] on div "Area to be Cut/Excavated" at bounding box center [92, 385] width 103 height 9
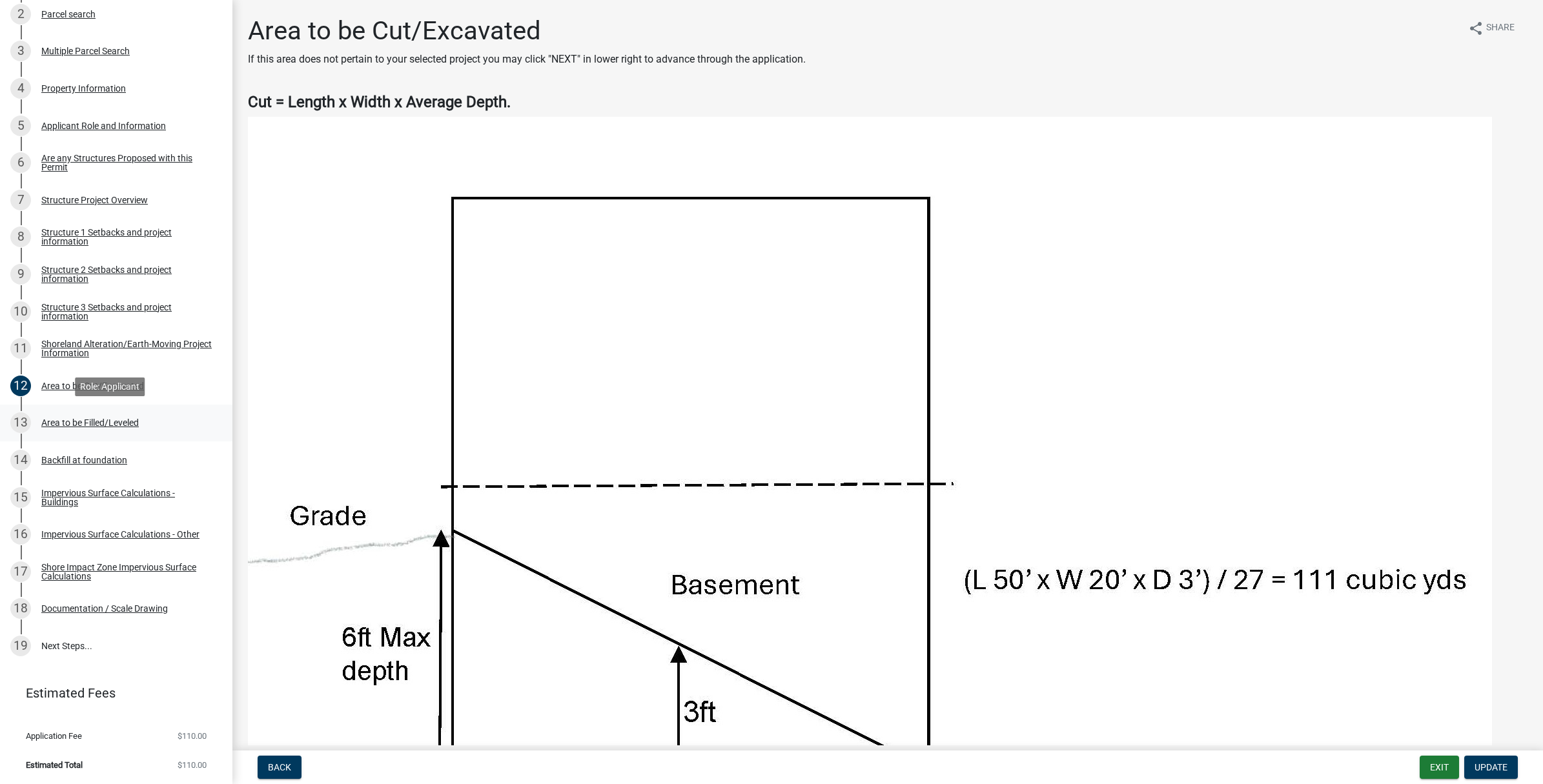
click at [109, 422] on div "Area to be Filled/Leveled" at bounding box center [90, 422] width 97 height 9
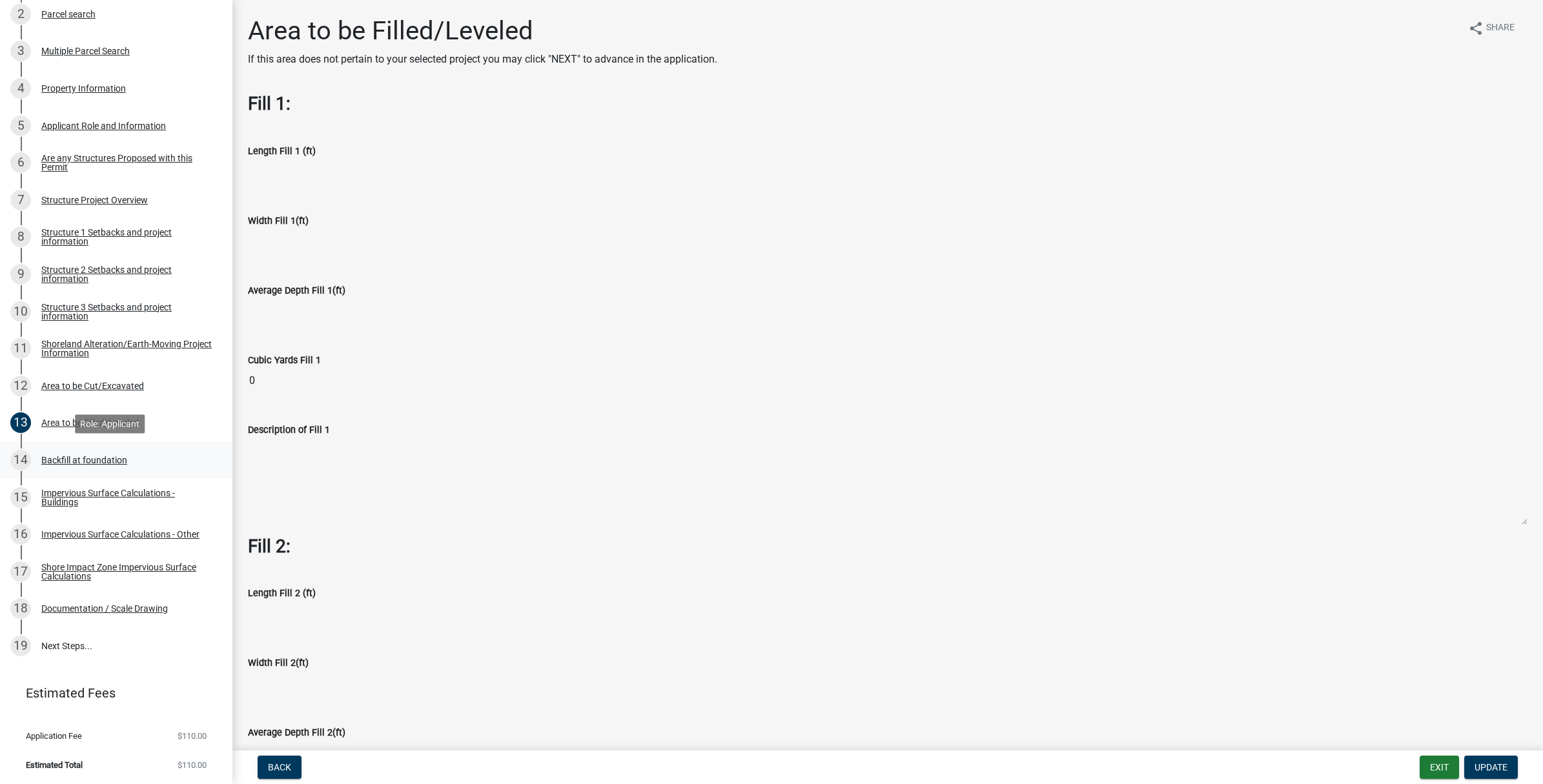
click at [97, 458] on div "Backfill at foundation" at bounding box center [84, 460] width 86 height 9
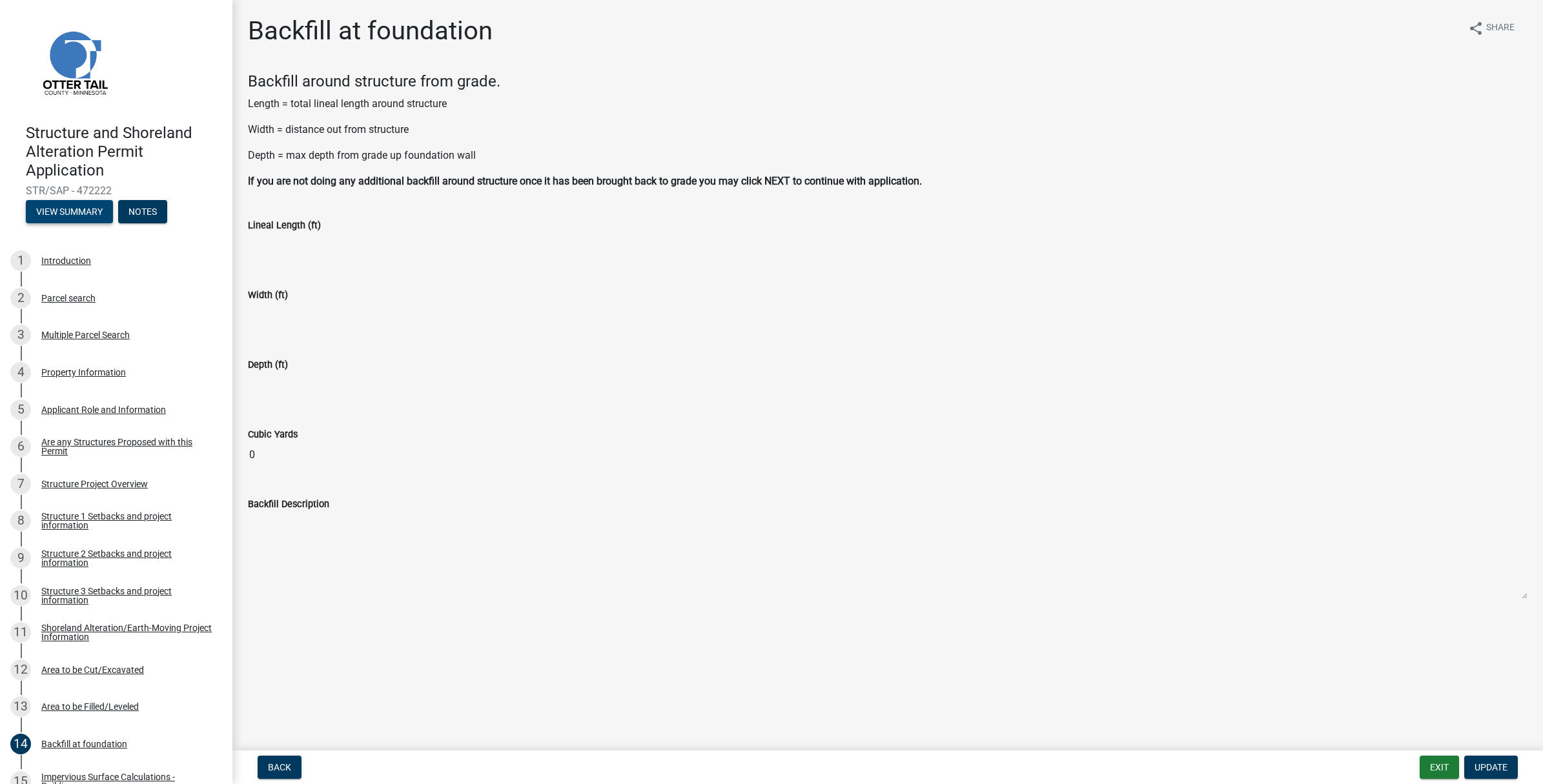
click at [78, 213] on button "View Summary" at bounding box center [69, 212] width 87 height 24
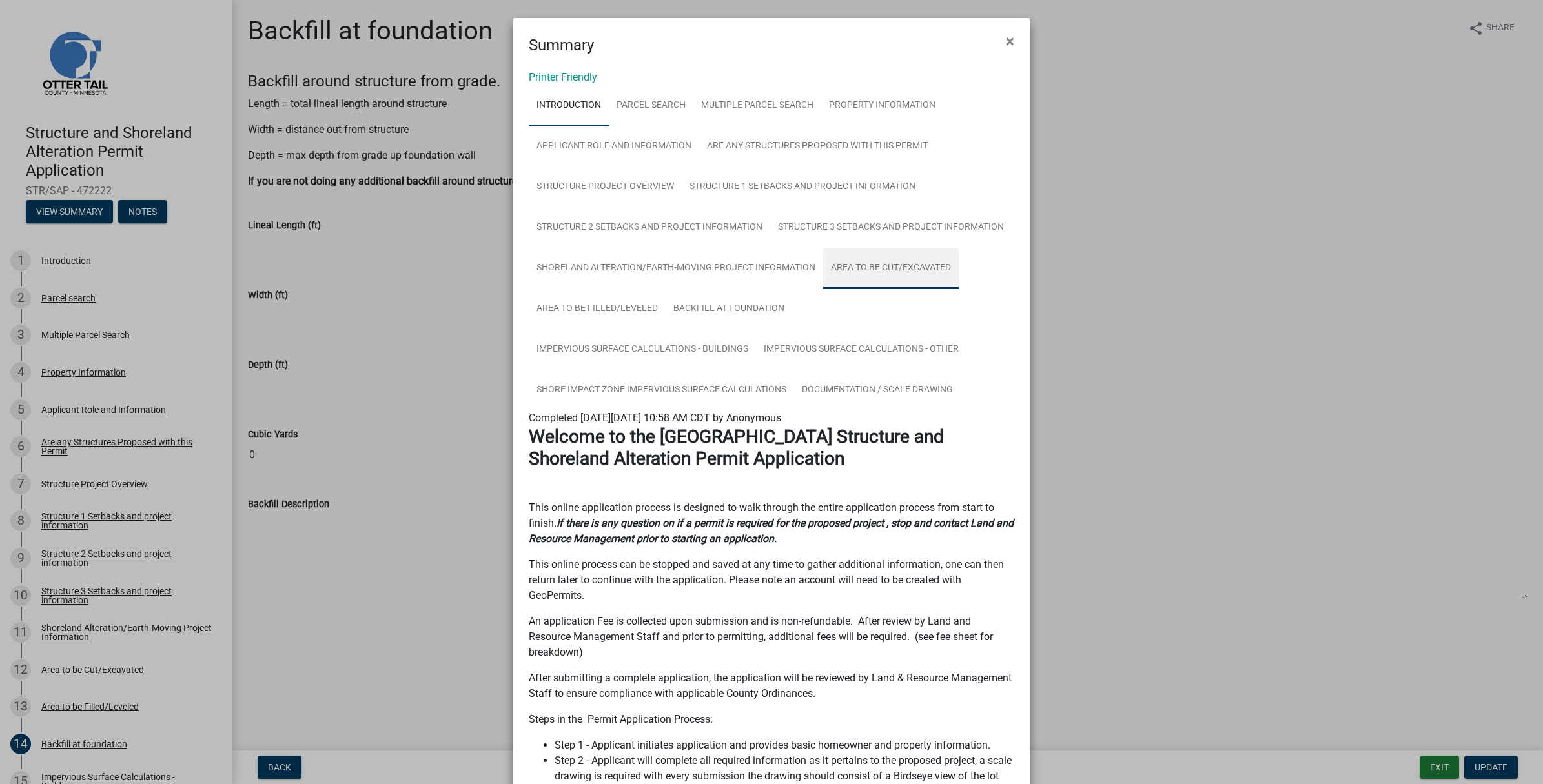
click at [898, 265] on link "Area to be Cut/Excavated" at bounding box center [890, 268] width 135 height 41
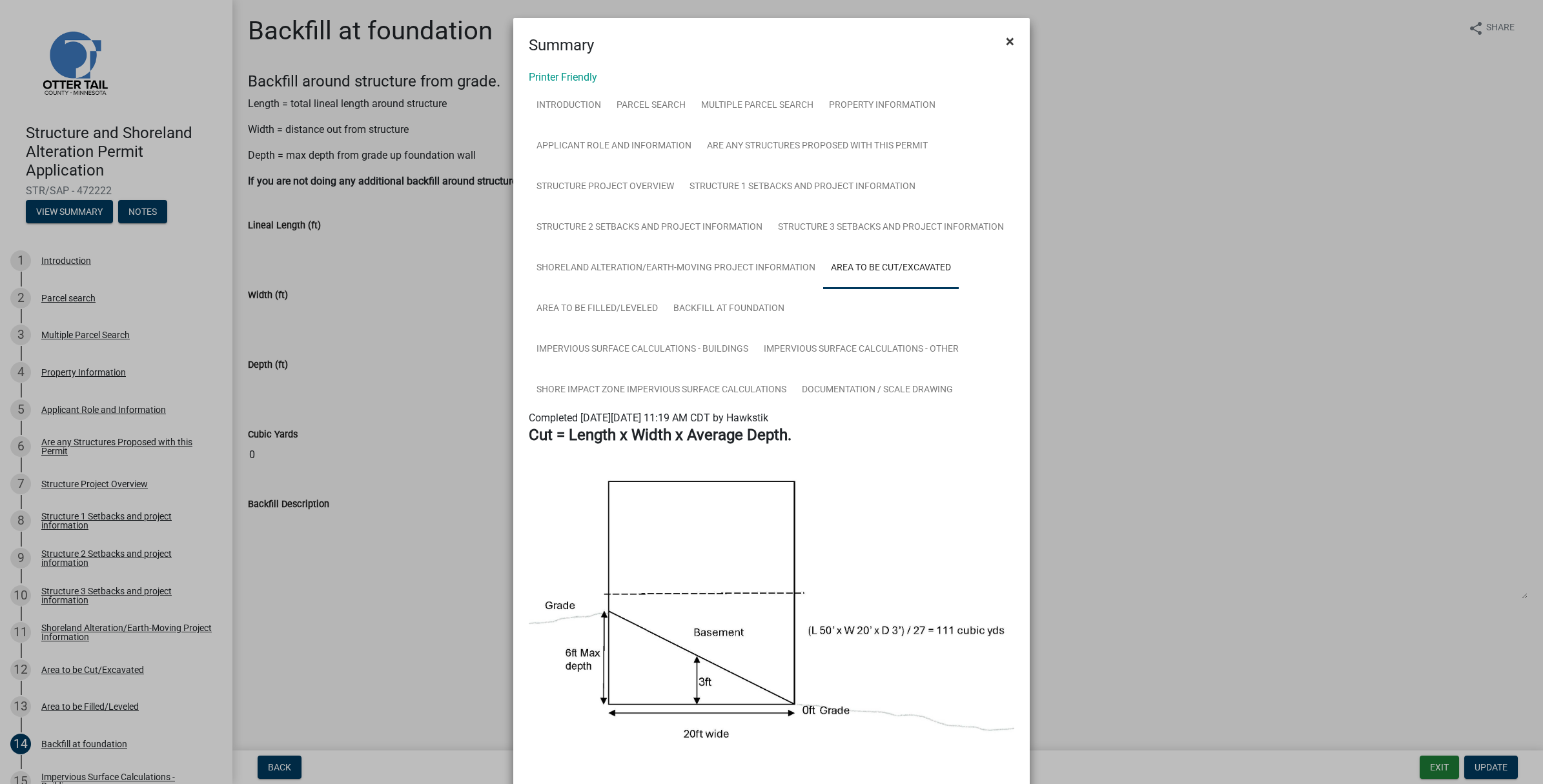
click at [1005, 45] on span "×" at bounding box center [1009, 41] width 8 height 18
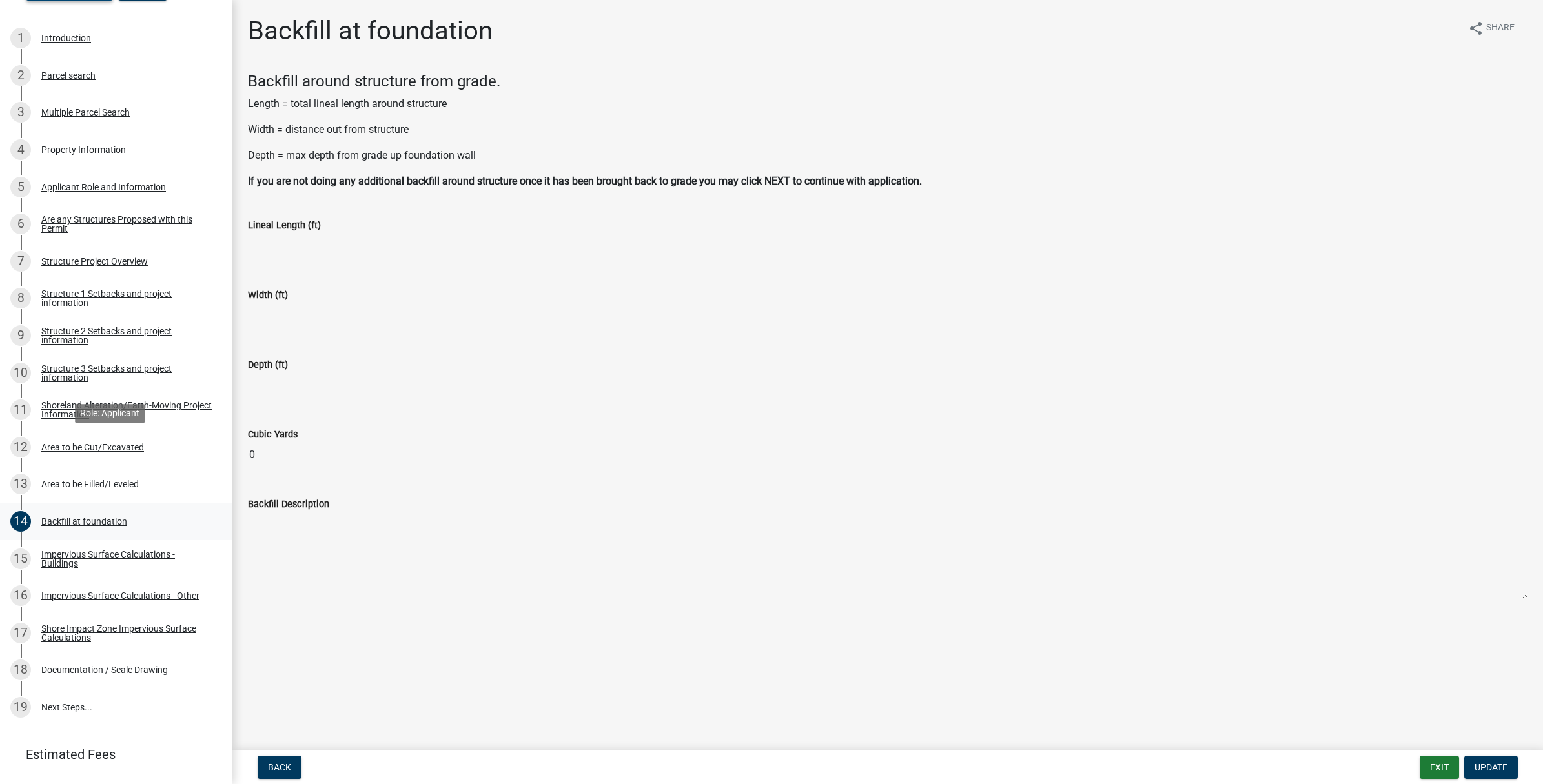
scroll to position [284, 0]
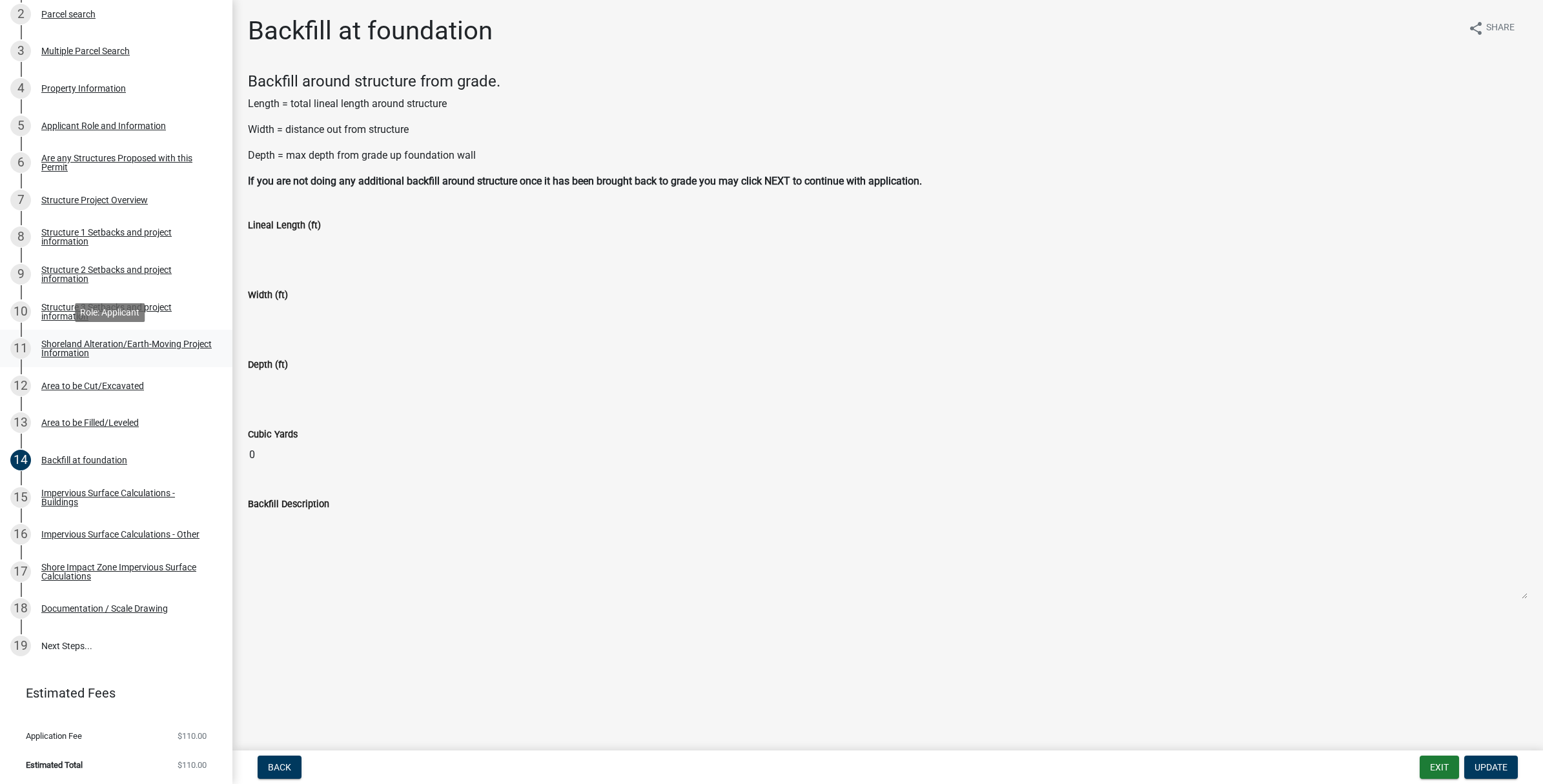
click at [101, 346] on div "Shoreland Alteration/Earth-Moving Project Information" at bounding box center [126, 349] width 170 height 18
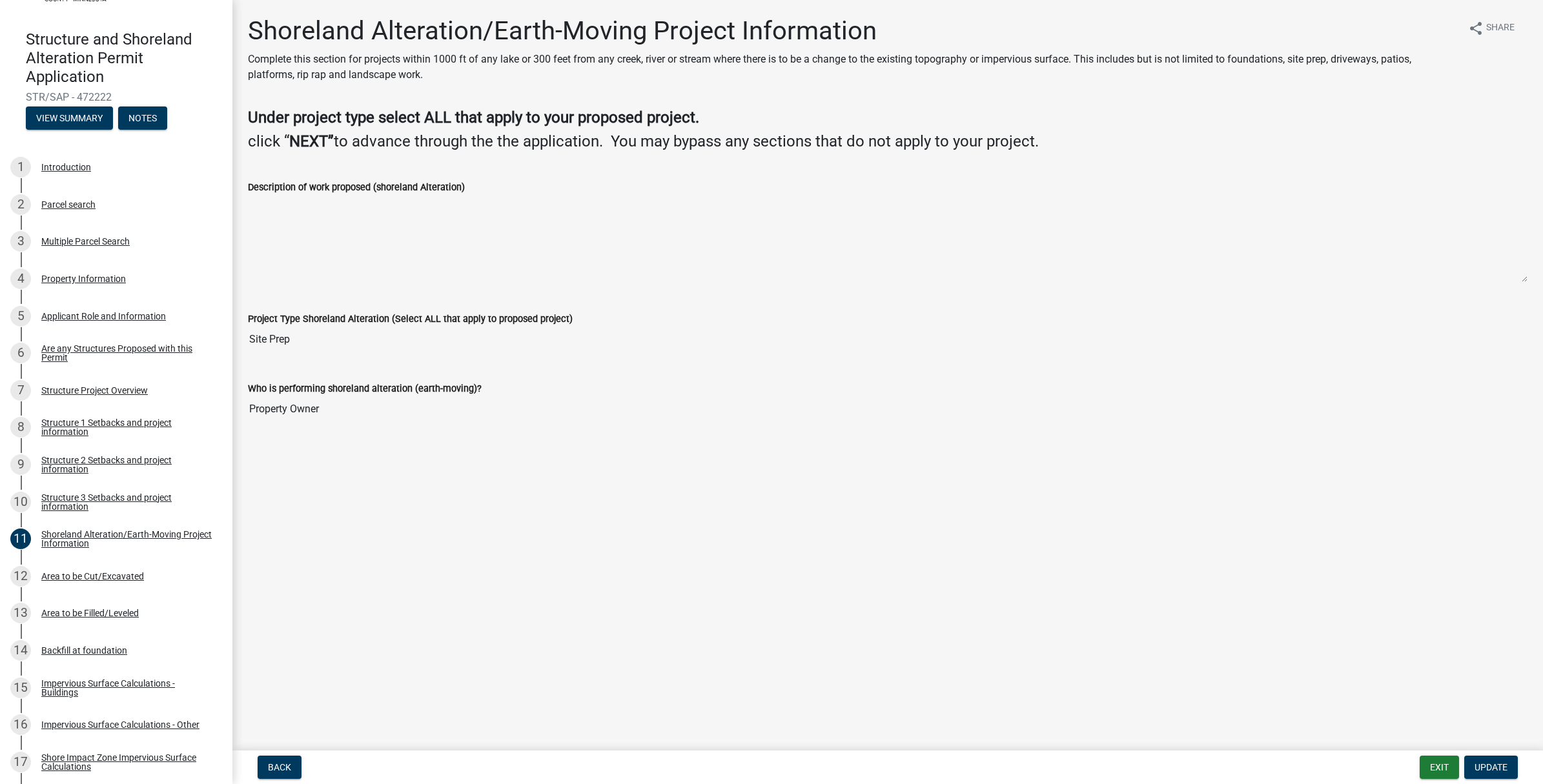
scroll to position [0, 0]
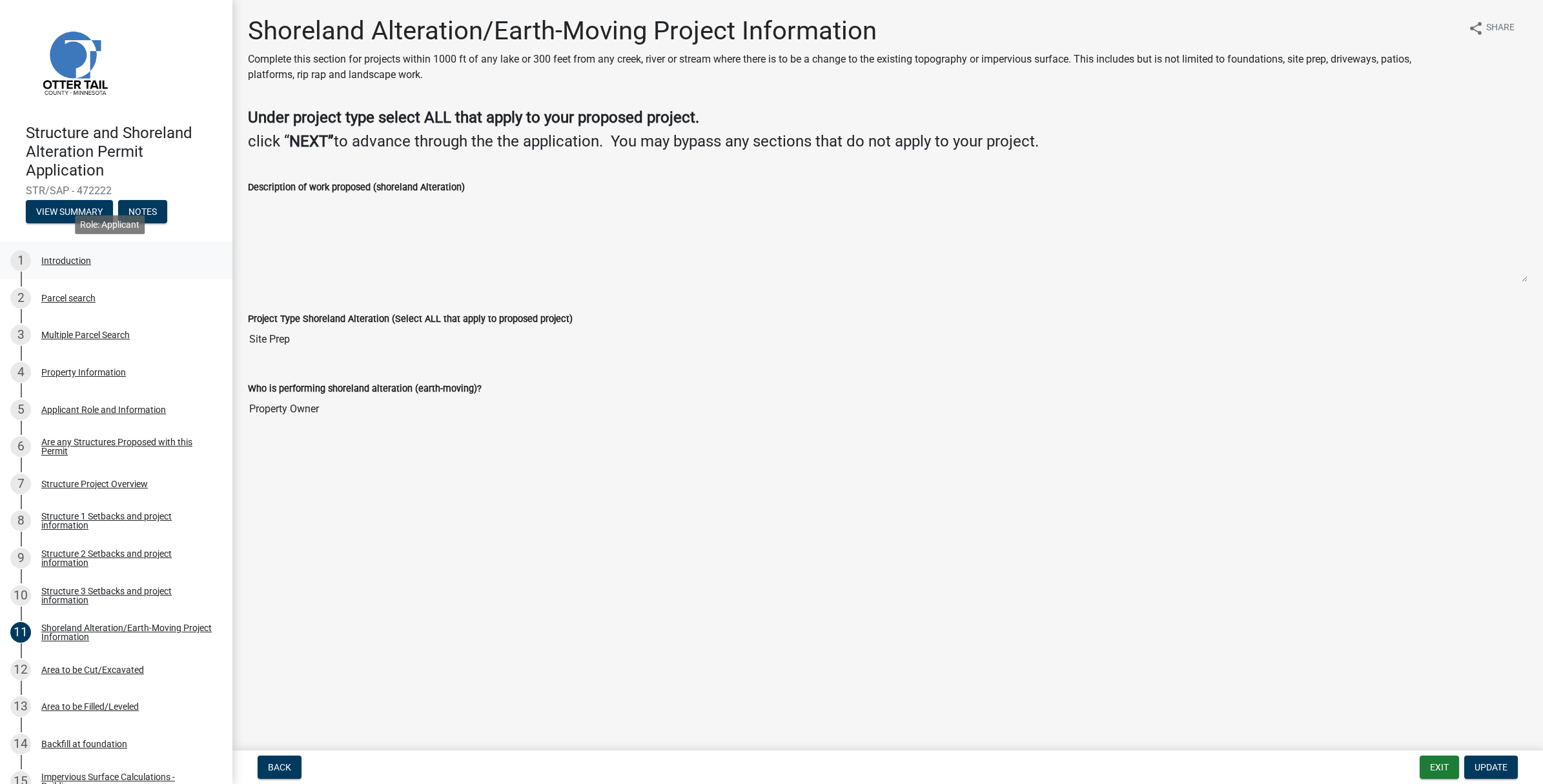
click at [60, 263] on div "Introduction" at bounding box center [66, 260] width 49 height 9
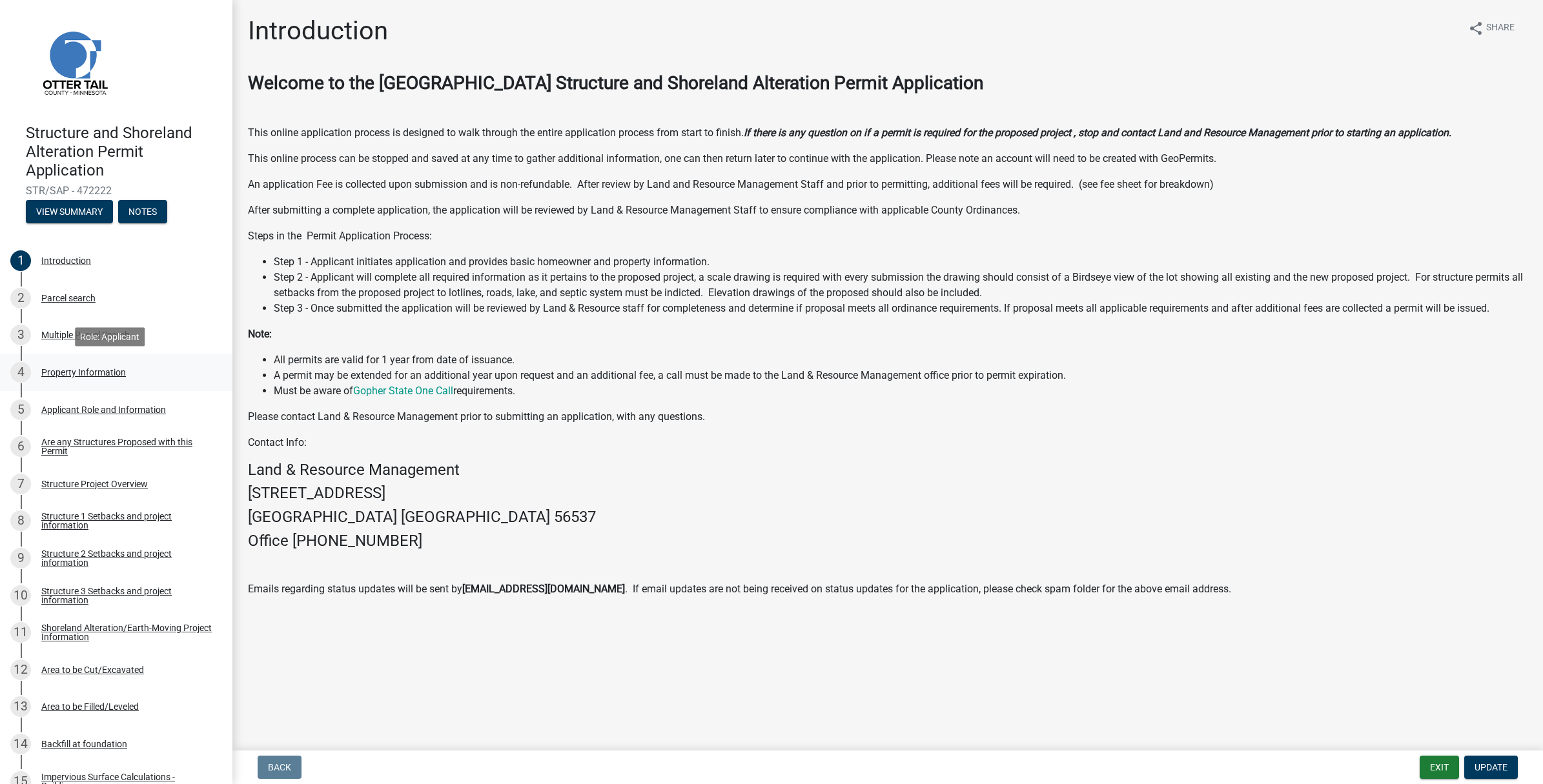
click at [90, 371] on div "Property Information" at bounding box center [84, 372] width 84 height 9
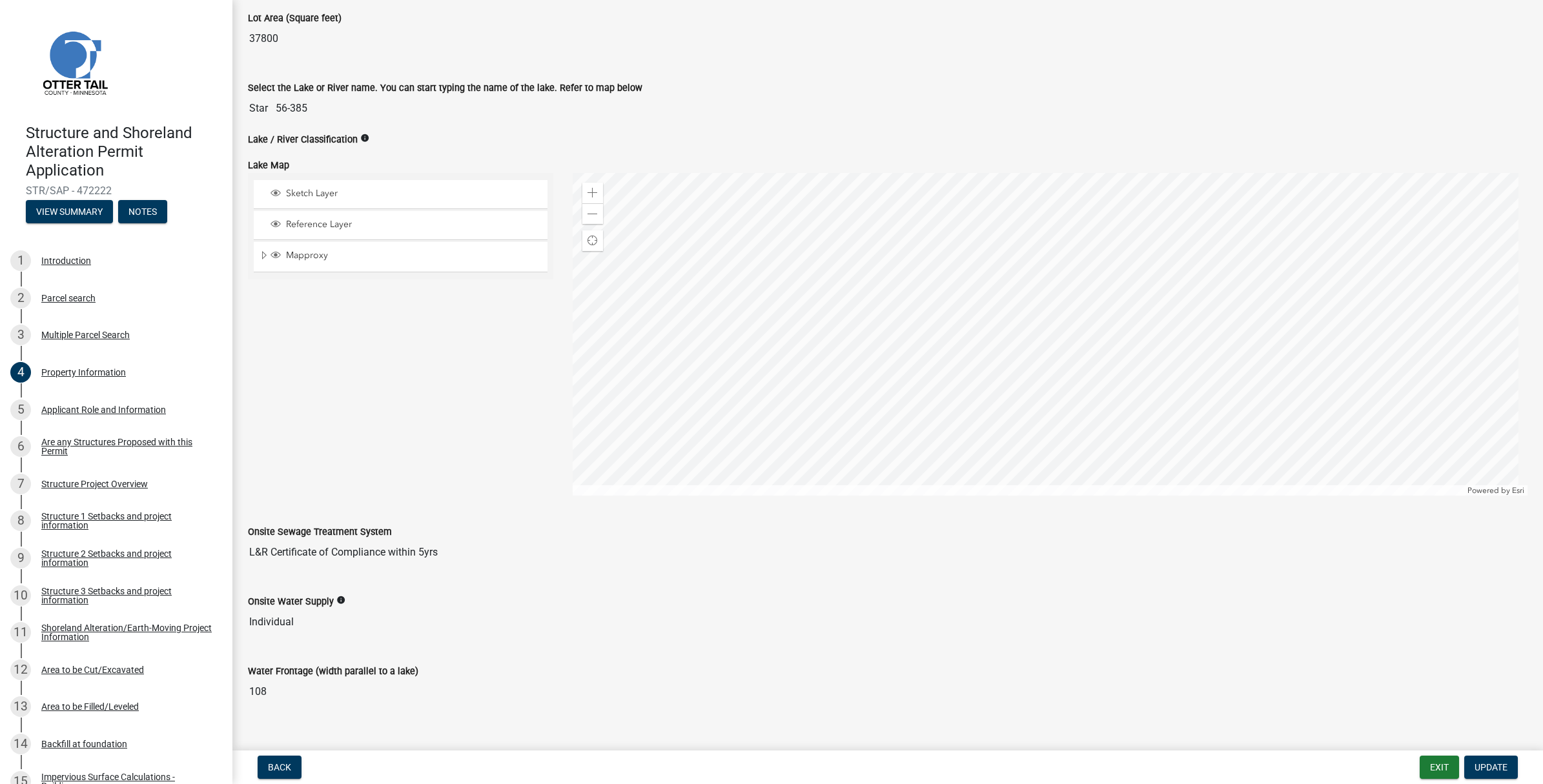
scroll to position [381, 0]
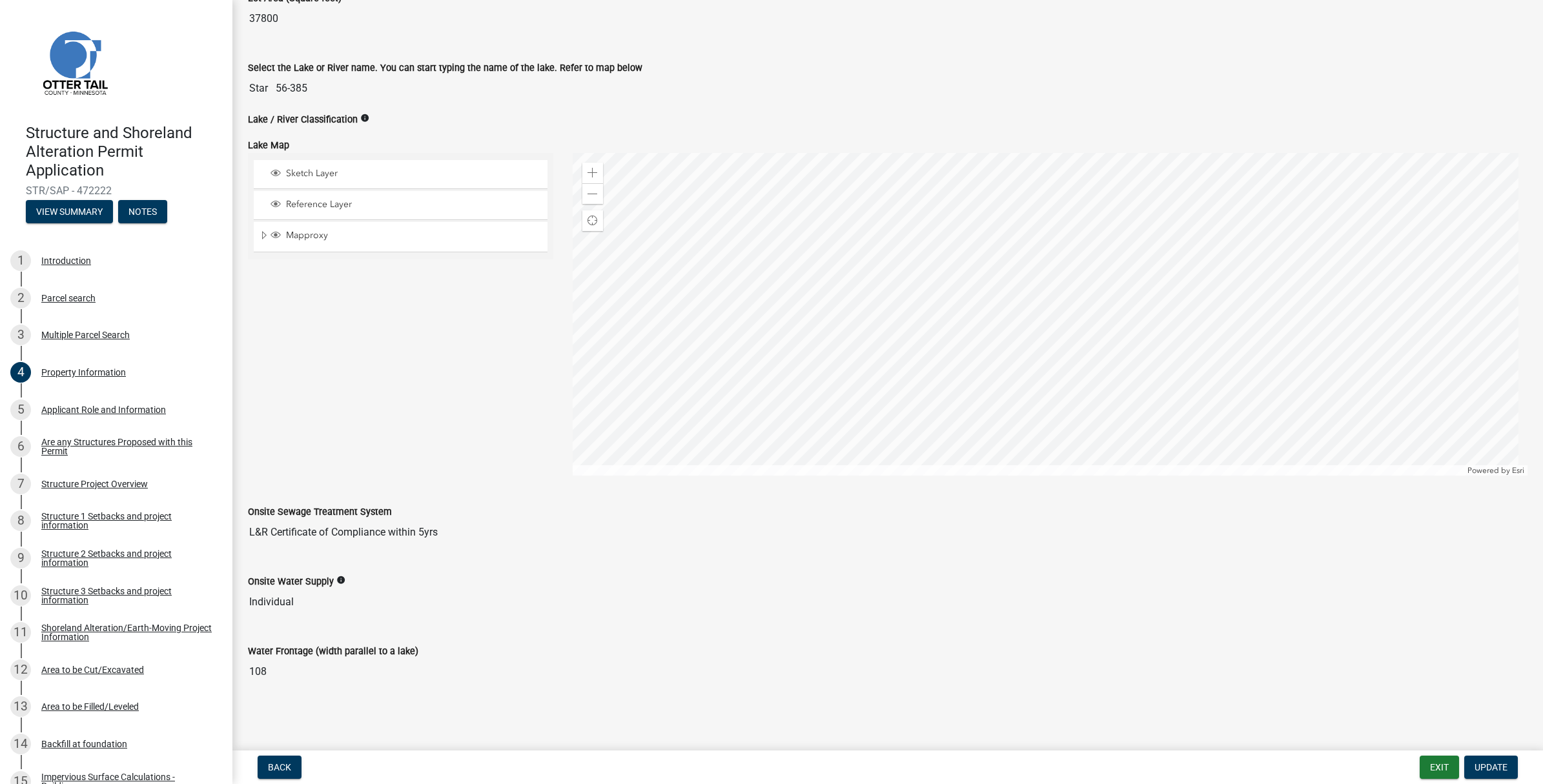
click at [301, 607] on input "Individual" at bounding box center [888, 602] width 1279 height 26
click at [306, 603] on input "Individual" at bounding box center [888, 602] width 1279 height 26
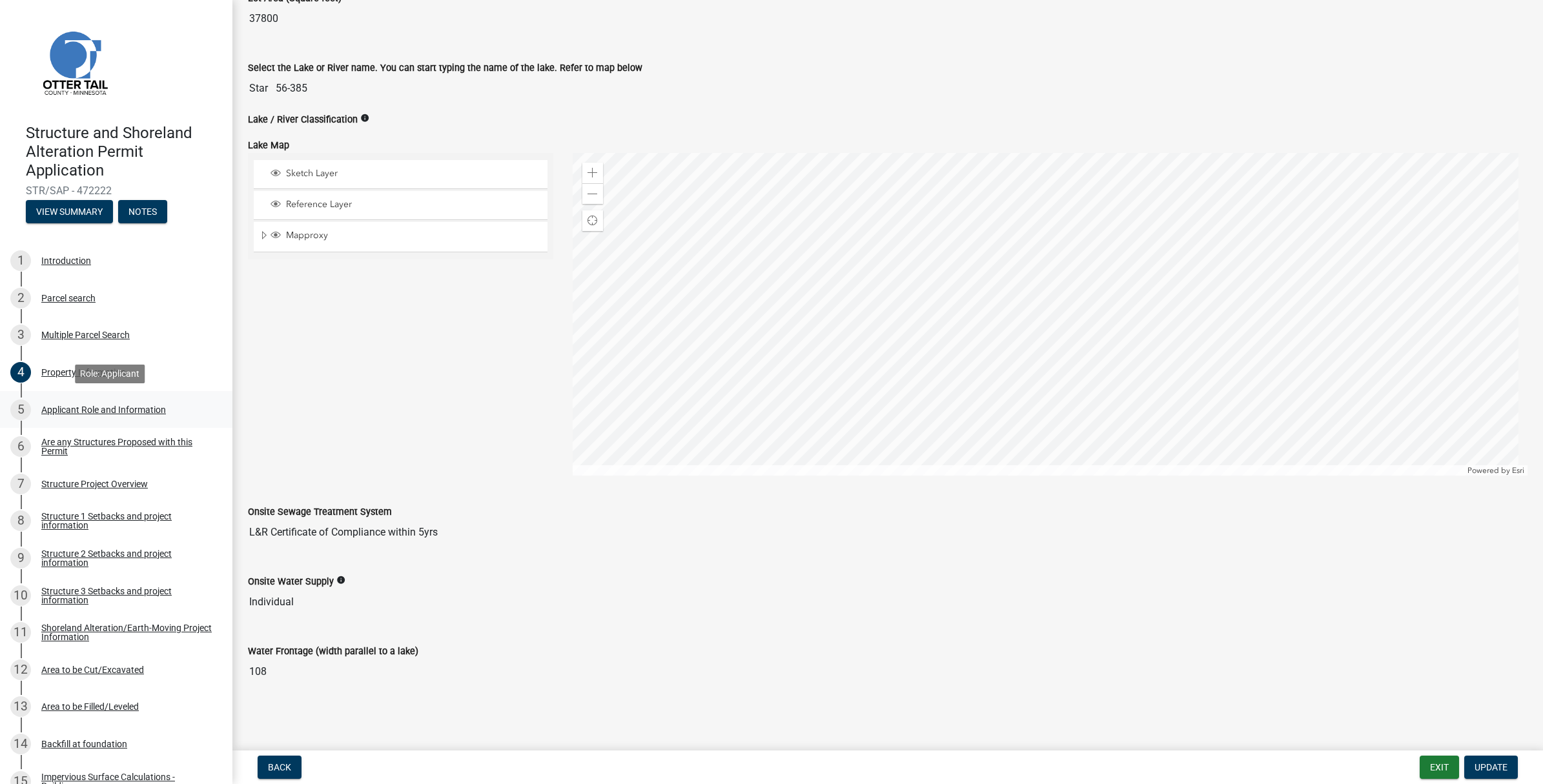
click at [101, 408] on div "Applicant Role and Information" at bounding box center [104, 409] width 125 height 9
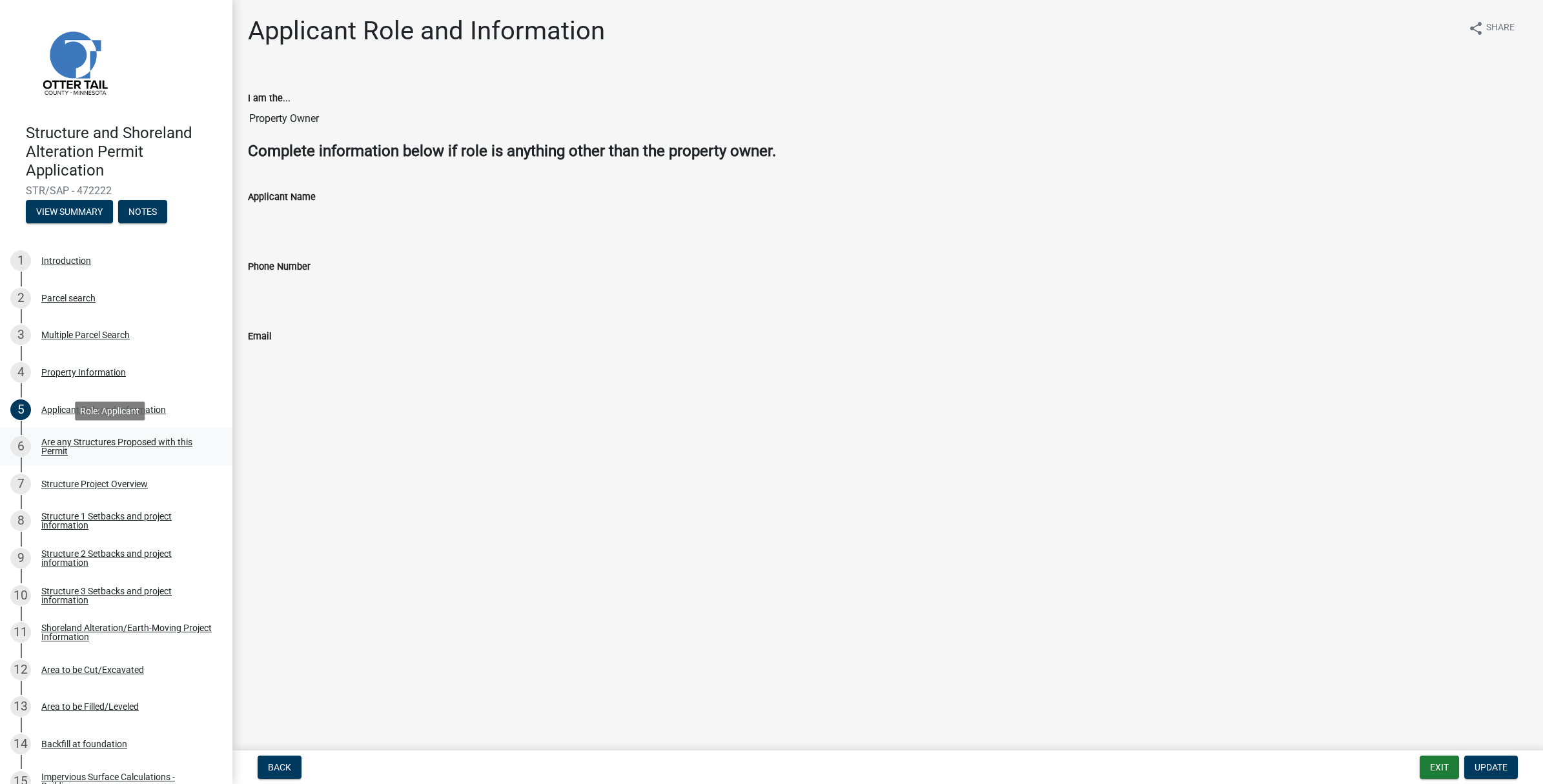
click at [83, 442] on div "Are any Structures Proposed with this Permit" at bounding box center [126, 447] width 170 height 18
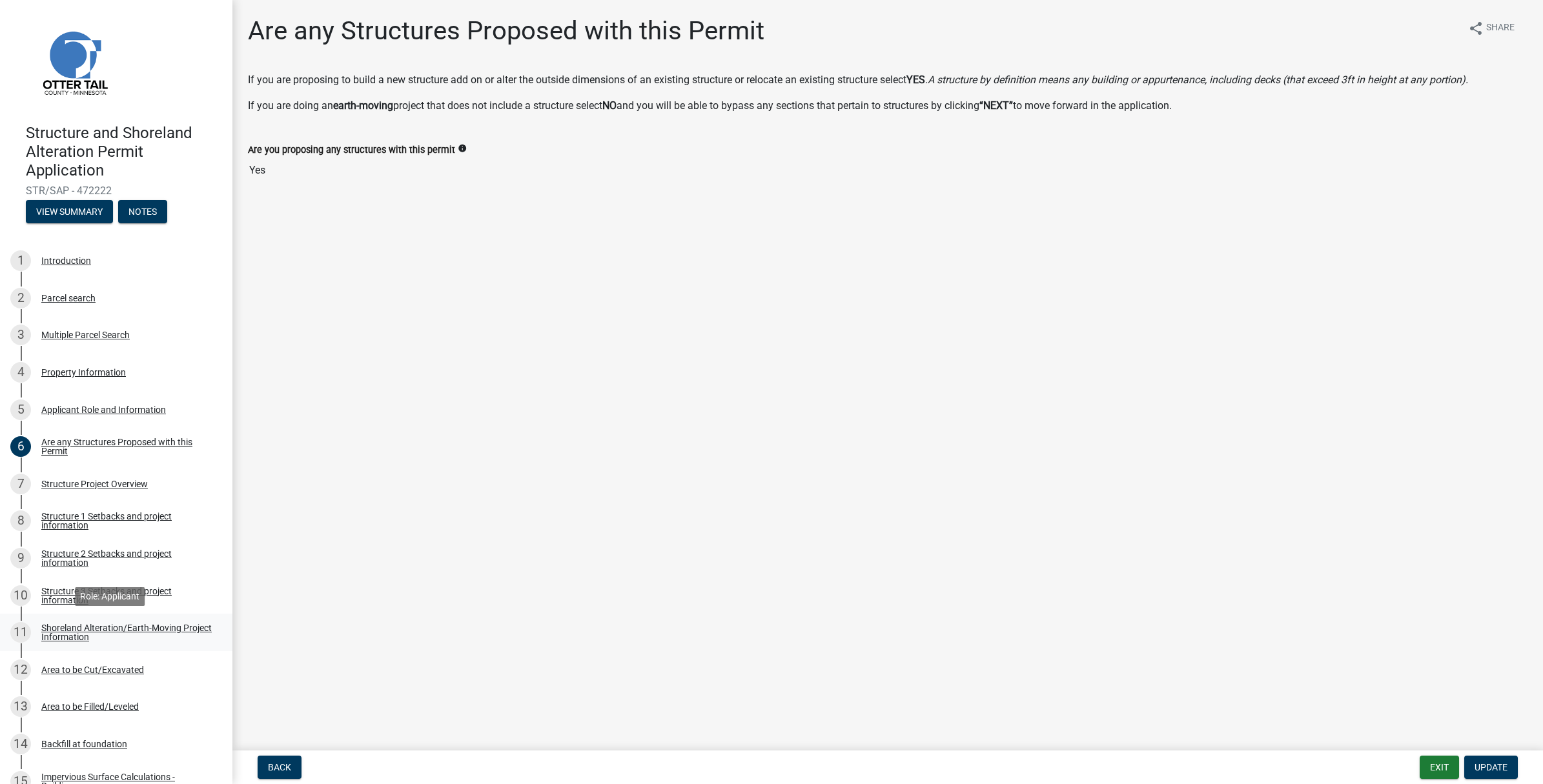
click at [92, 629] on div "Shoreland Alteration/Earth-Moving Project Information" at bounding box center [126, 632] width 170 height 18
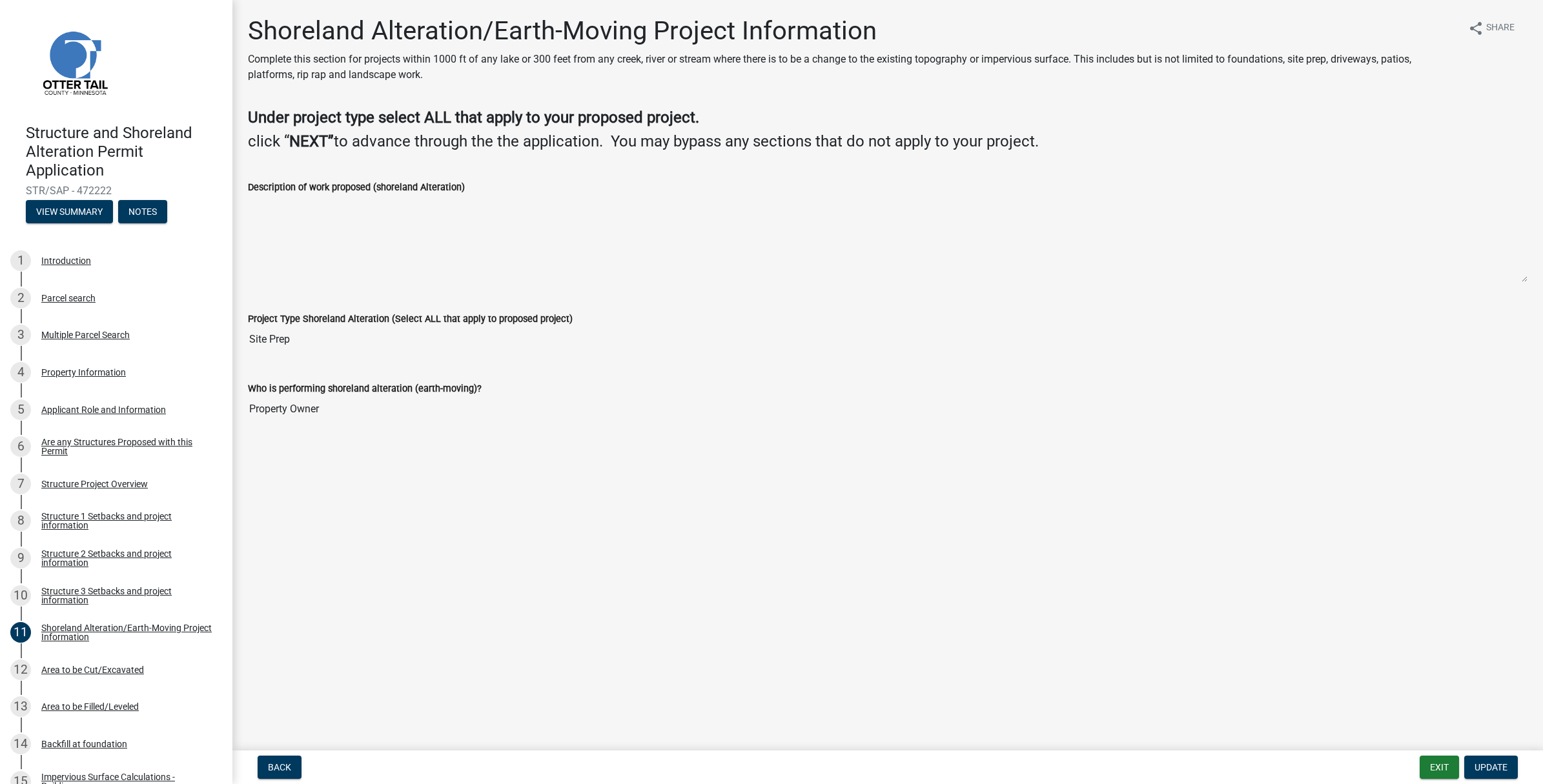
click at [424, 315] on label "Project Type Shoreland Alteration (Select ALL that apply to proposed project)" at bounding box center [410, 319] width 324 height 9
click at [424, 327] on input "Site Prep" at bounding box center [888, 340] width 1279 height 26
click at [366, 336] on input "Site Prep" at bounding box center [888, 340] width 1279 height 26
drag, startPoint x: 366, startPoint y: 336, endPoint x: 311, endPoint y: 236, distance: 114.1
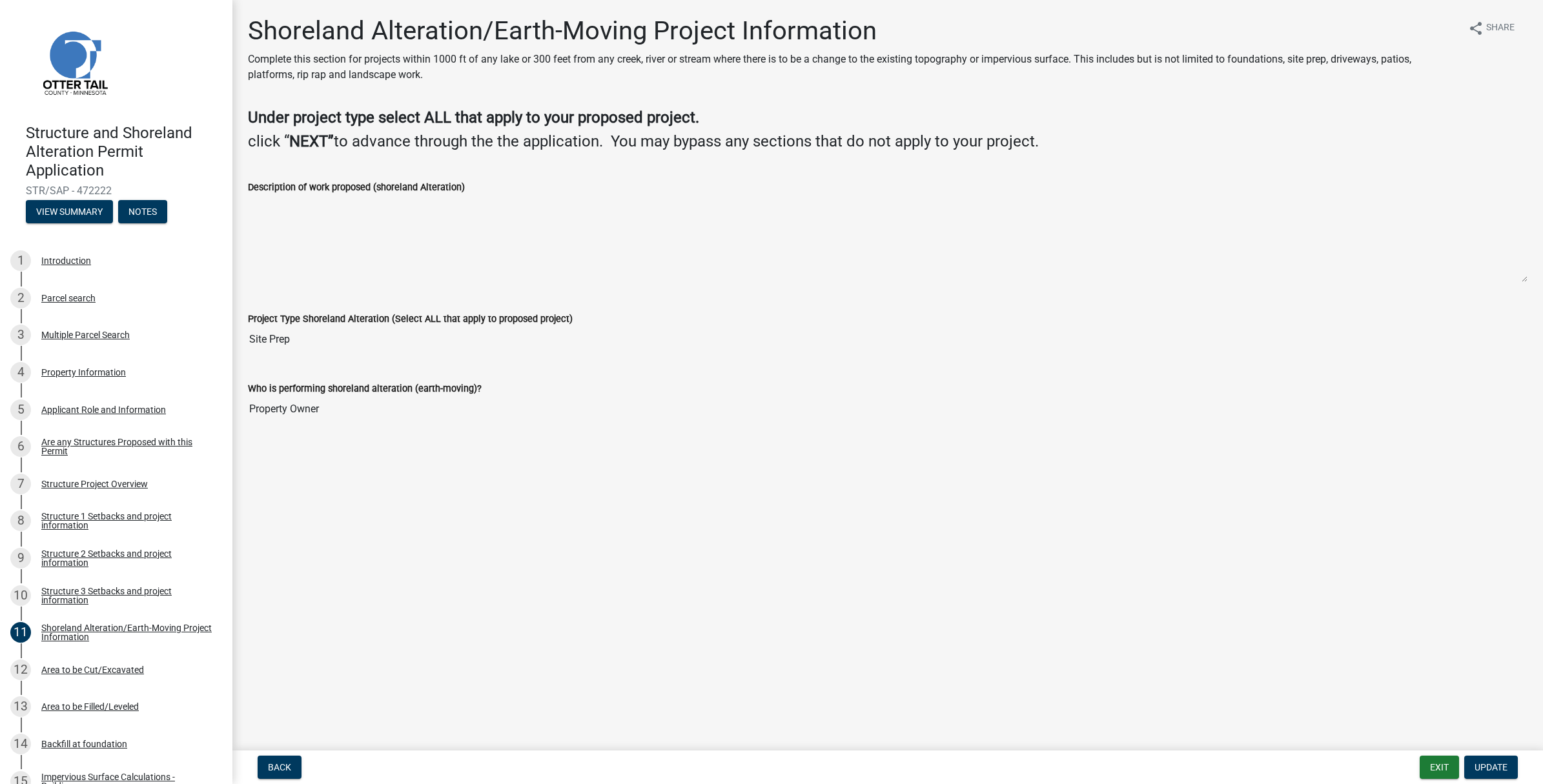
click at [311, 236] on textarea "Description of work proposed (shoreland Alteration)" at bounding box center [888, 238] width 1279 height 88
click at [311, 234] on textarea "Description of work proposed (shoreland Alteration)" at bounding box center [888, 238] width 1279 height 88
click at [314, 230] on textarea "Description of work proposed (shoreland Alteration)" at bounding box center [888, 238] width 1279 height 88
click at [314, 229] on textarea "Description of work proposed (shoreland Alteration)" at bounding box center [888, 238] width 1279 height 88
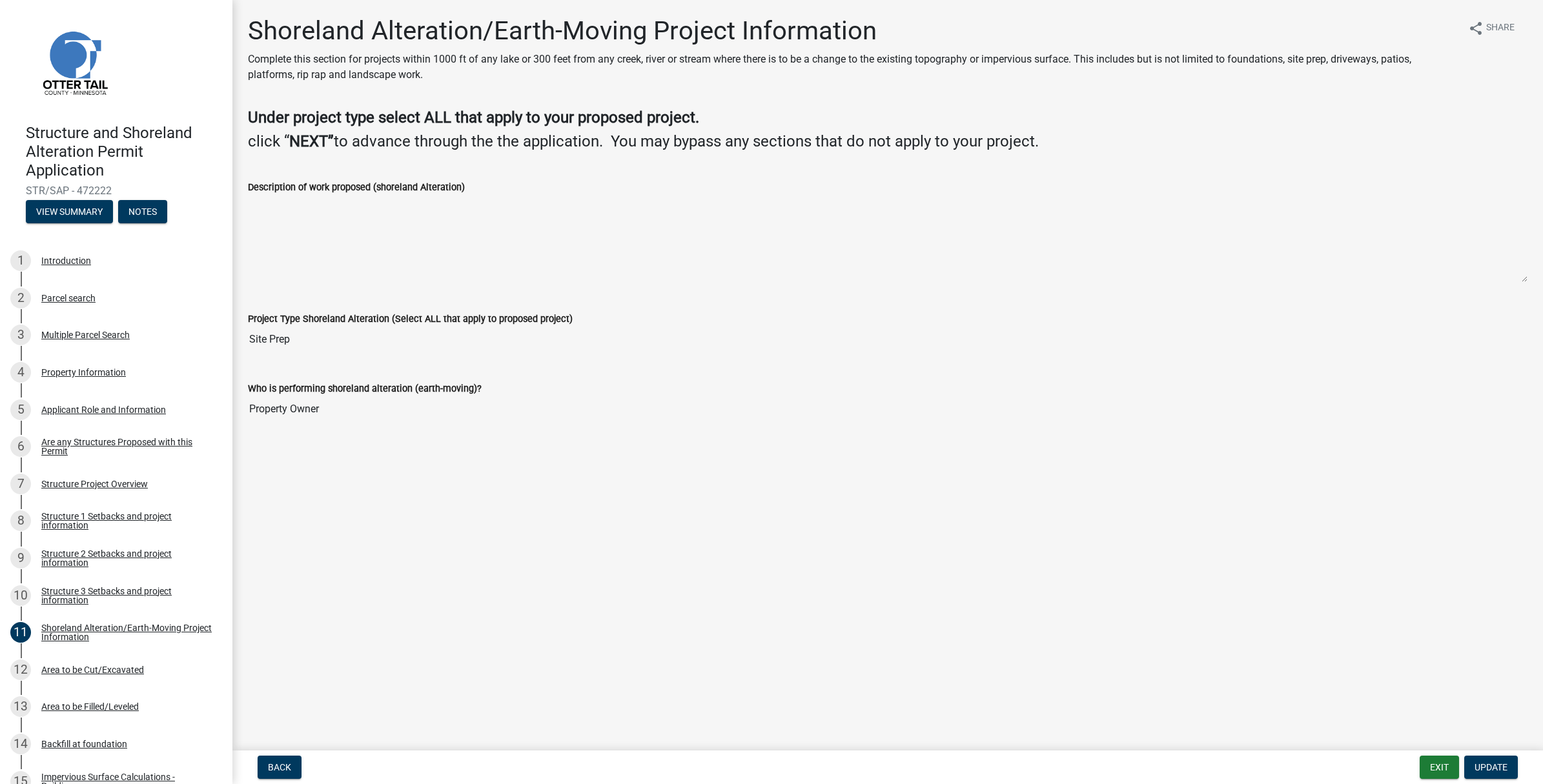
click at [314, 229] on textarea "Description of work proposed (shoreland Alteration)" at bounding box center [888, 238] width 1279 height 88
click at [300, 217] on textarea "Description of work proposed (shoreland Alteration)" at bounding box center [888, 238] width 1279 height 88
